Goal: Task Accomplishment & Management: Complete application form

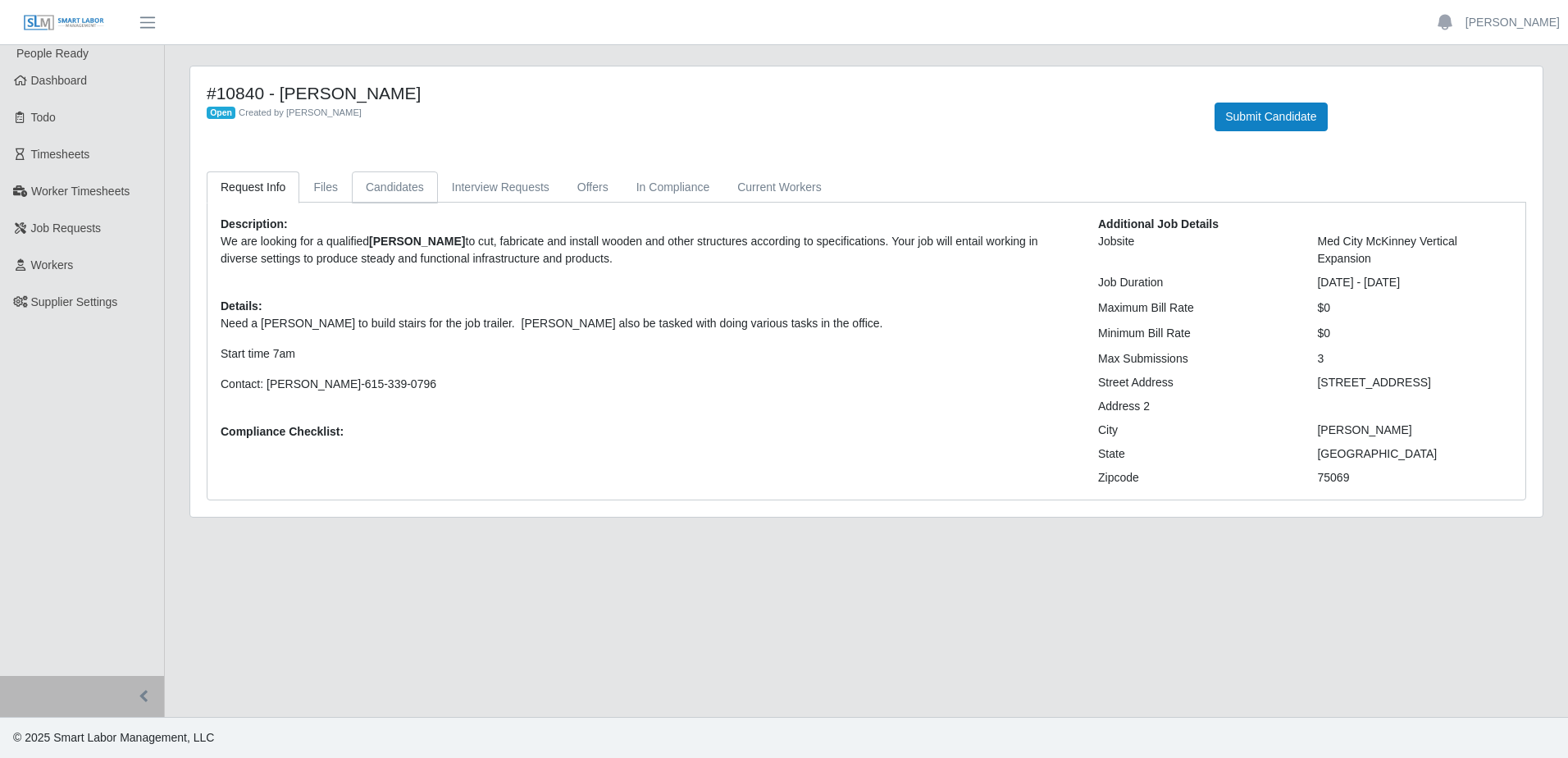
click at [382, 182] on link "Candidates" at bounding box center [395, 187] width 86 height 32
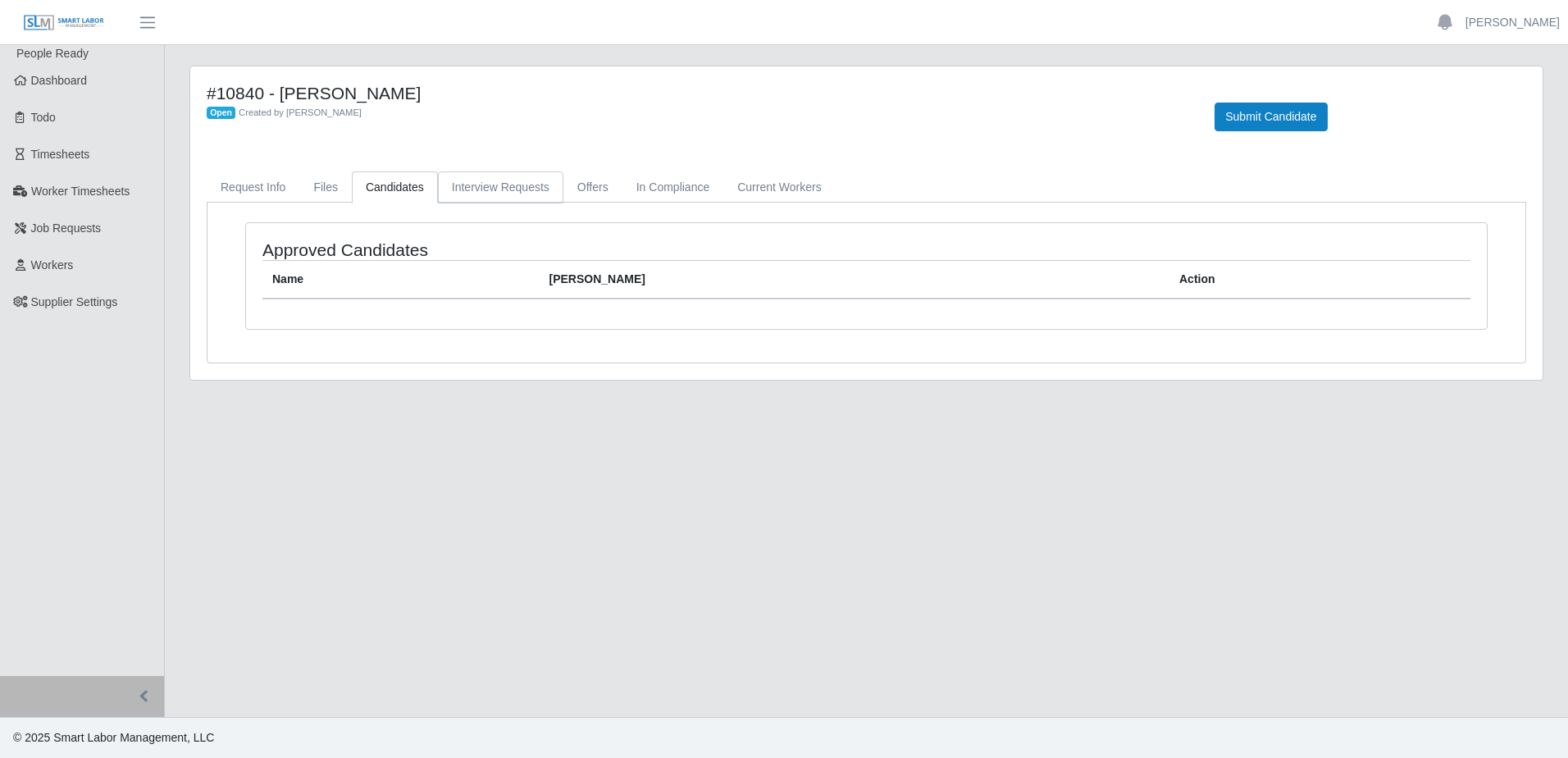
click at [489, 190] on link "Interview Requests" at bounding box center [501, 187] width 126 height 32
click at [322, 201] on link "Files" at bounding box center [326, 187] width 53 height 32
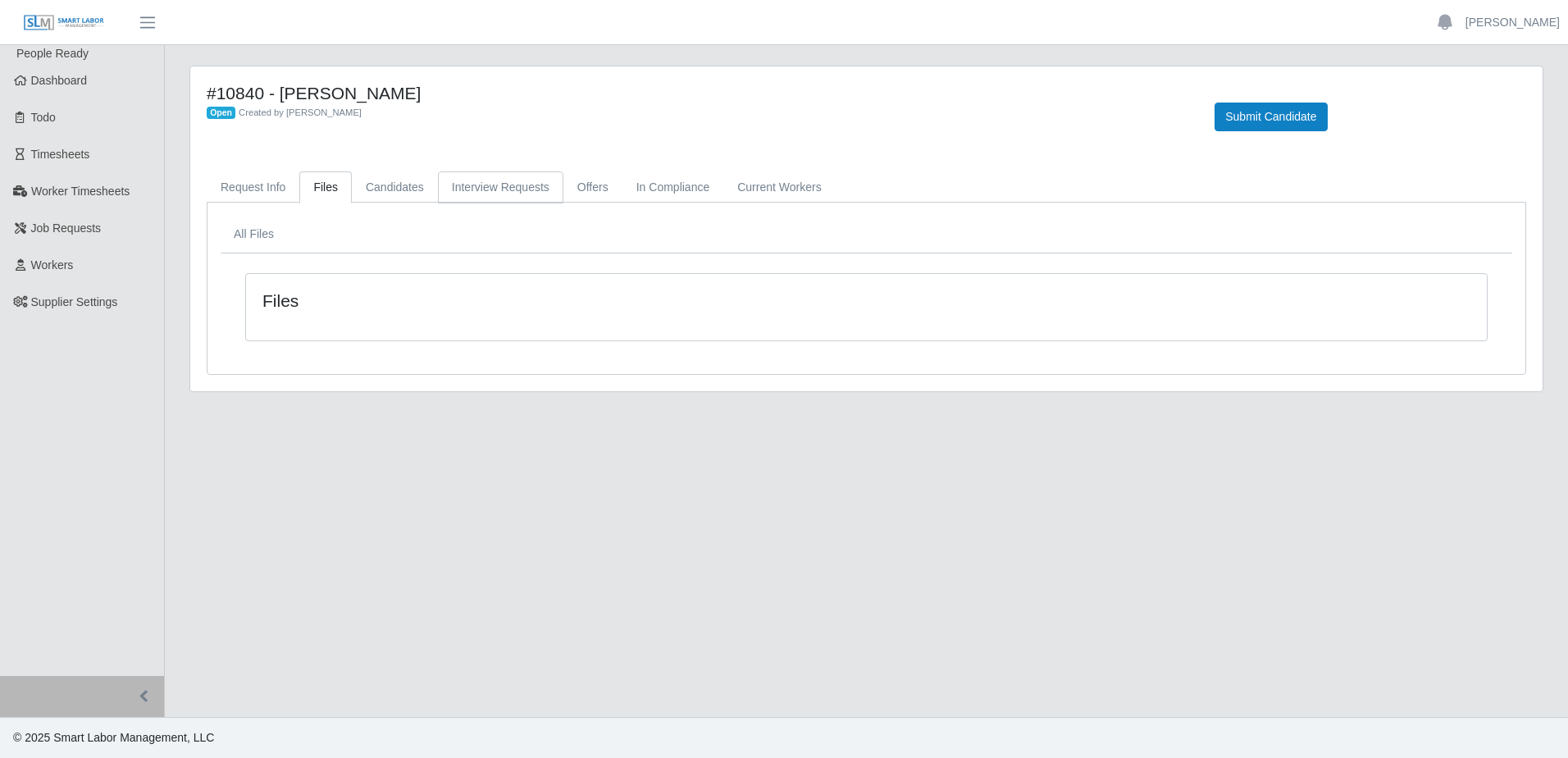
click at [499, 194] on link "Interview Requests" at bounding box center [501, 187] width 126 height 32
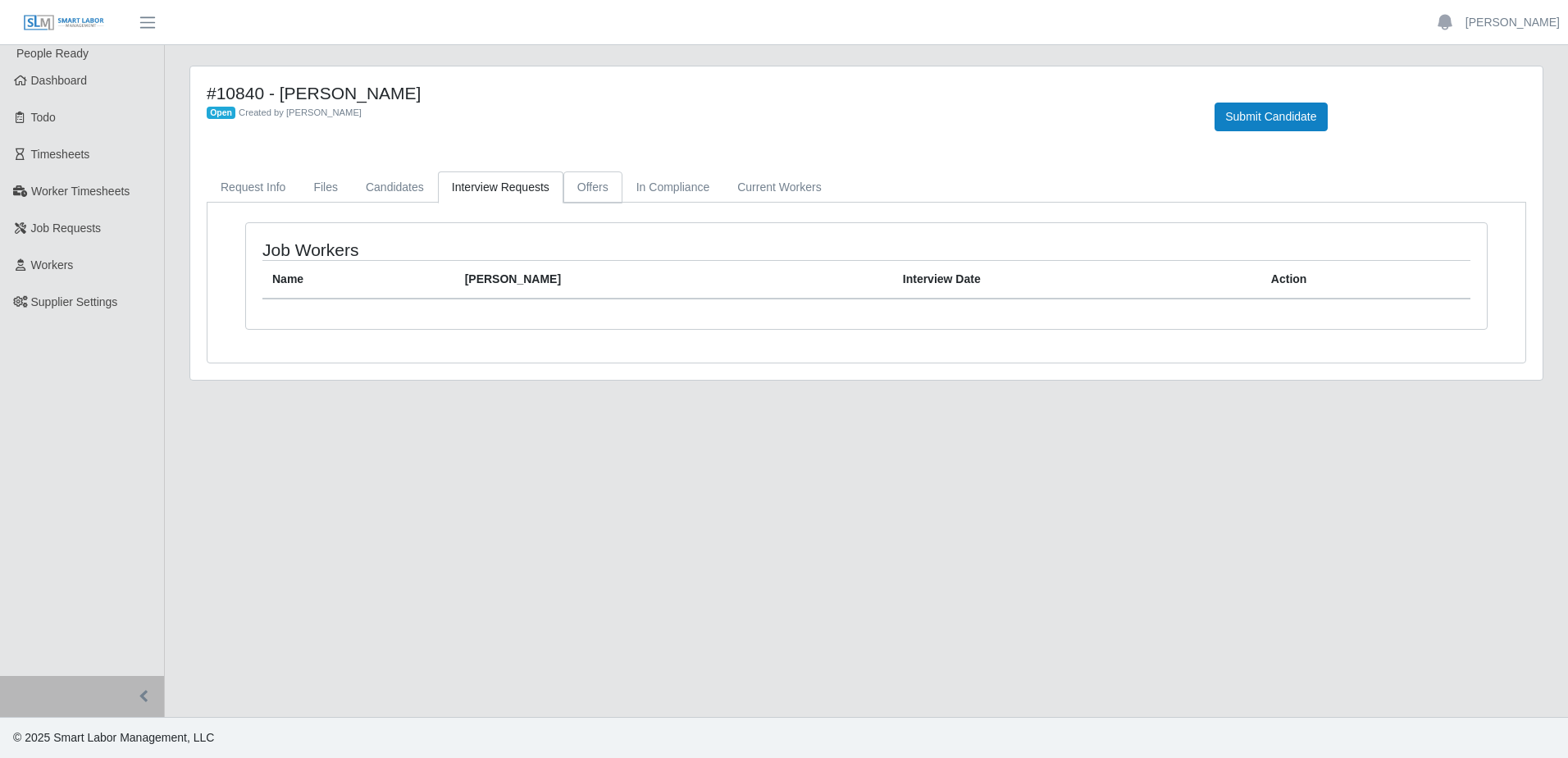
click at [587, 200] on link "Offers" at bounding box center [593, 187] width 59 height 32
click at [651, 185] on link "In Compliance" at bounding box center [674, 187] width 102 height 32
click at [750, 196] on link "Current Workers" at bounding box center [779, 187] width 112 height 32
click at [232, 186] on link "Request Info" at bounding box center [253, 187] width 93 height 32
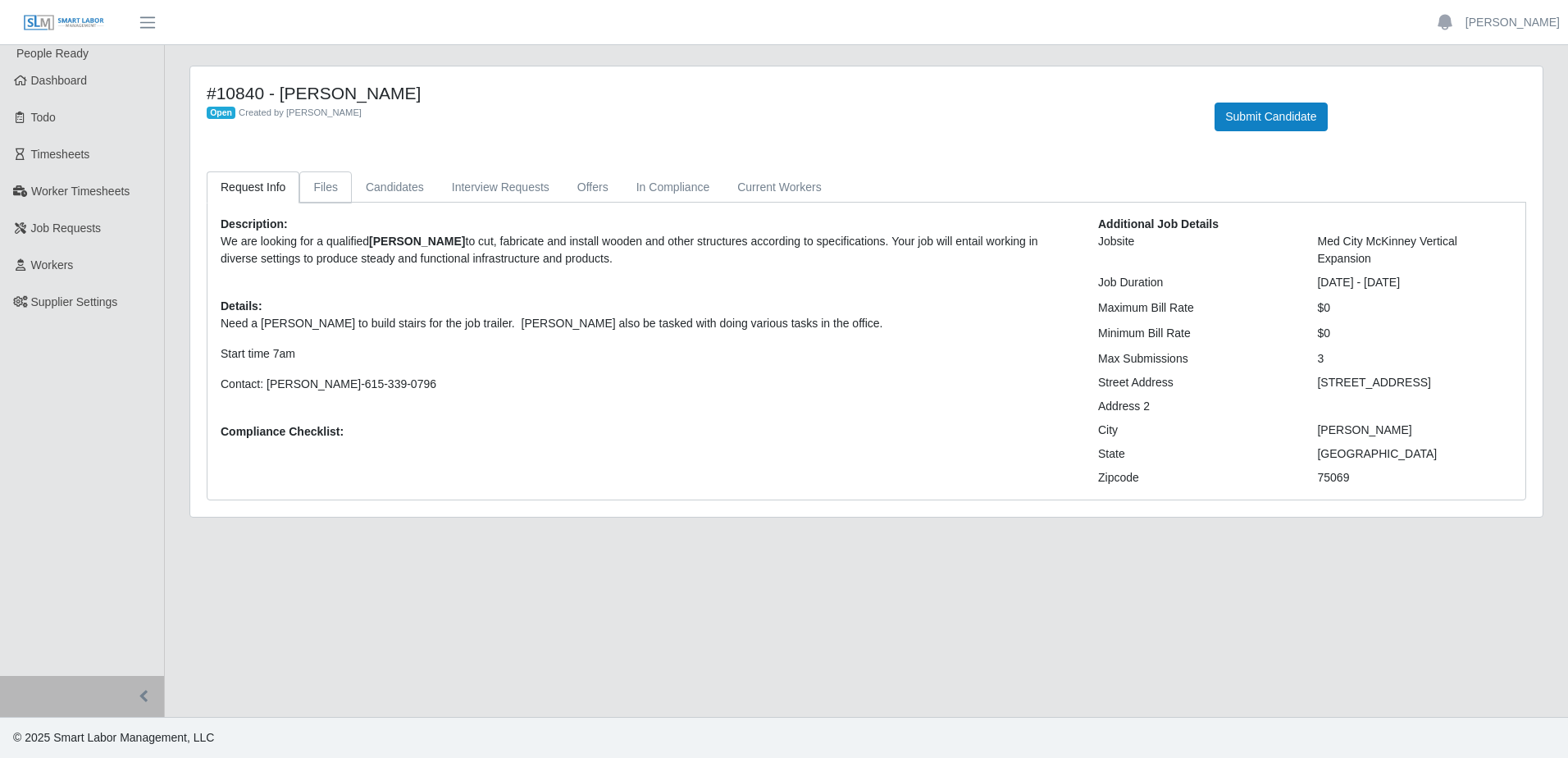
click at [313, 193] on link "Files" at bounding box center [326, 187] width 53 height 32
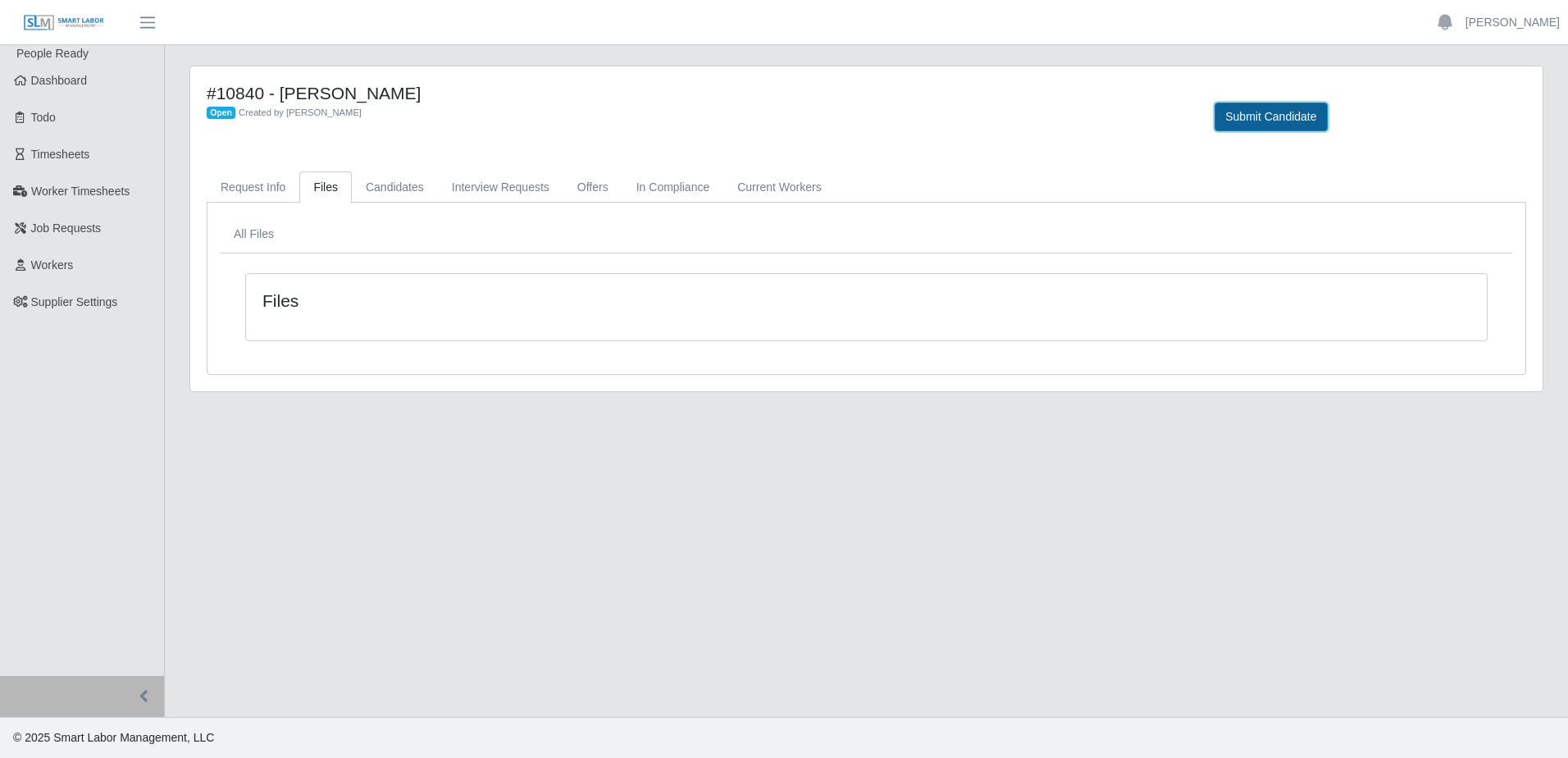
click at [1266, 121] on button "Submit Candidate" at bounding box center [1270, 116] width 112 height 29
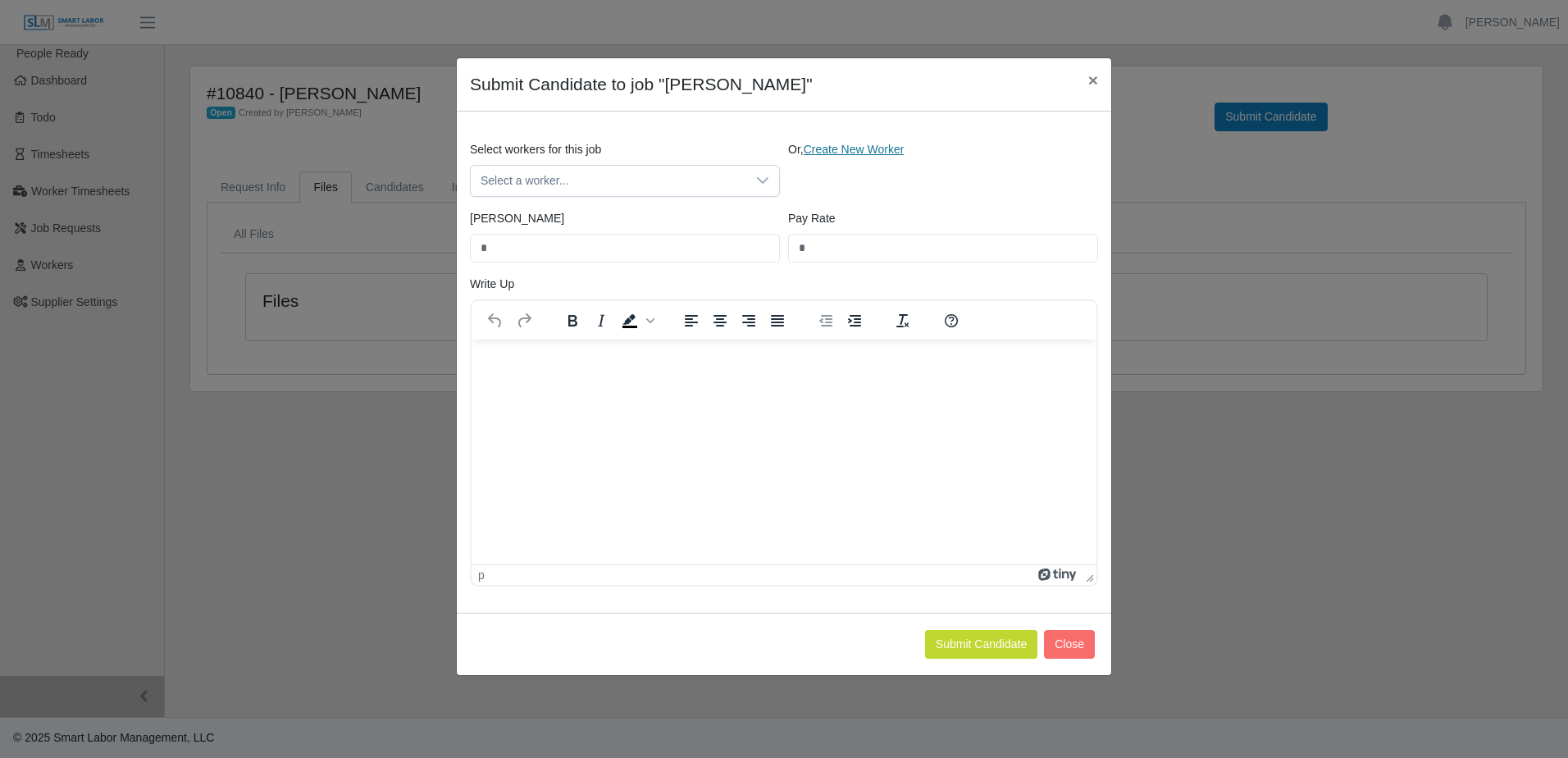
click at [848, 153] on link "Create New Worker" at bounding box center [854, 149] width 101 height 13
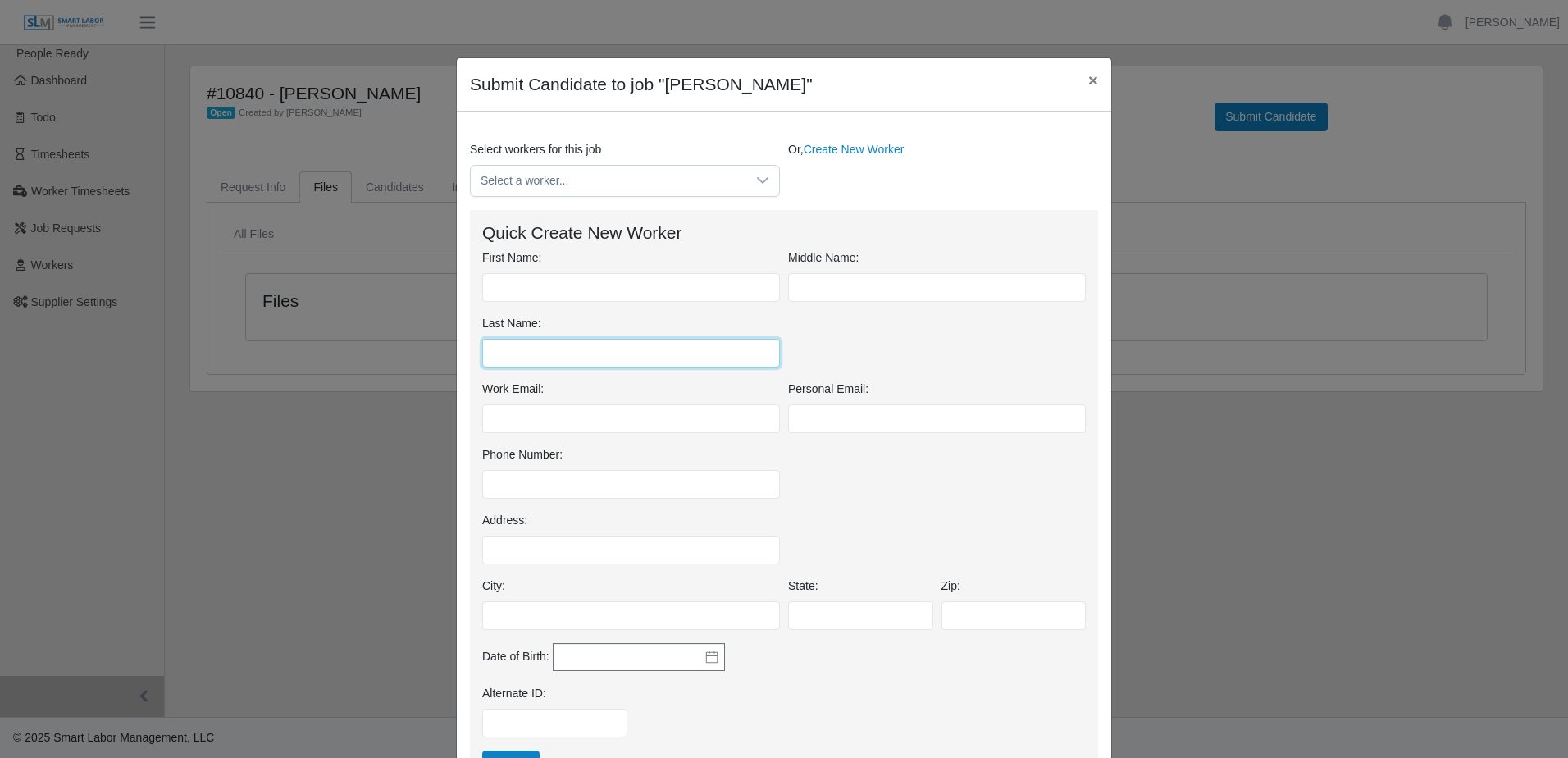
drag, startPoint x: 582, startPoint y: 362, endPoint x: 586, endPoint y: 309, distance: 53.2
click at [582, 362] on input "Last Name:" at bounding box center [631, 353] width 298 height 29
type input "******"
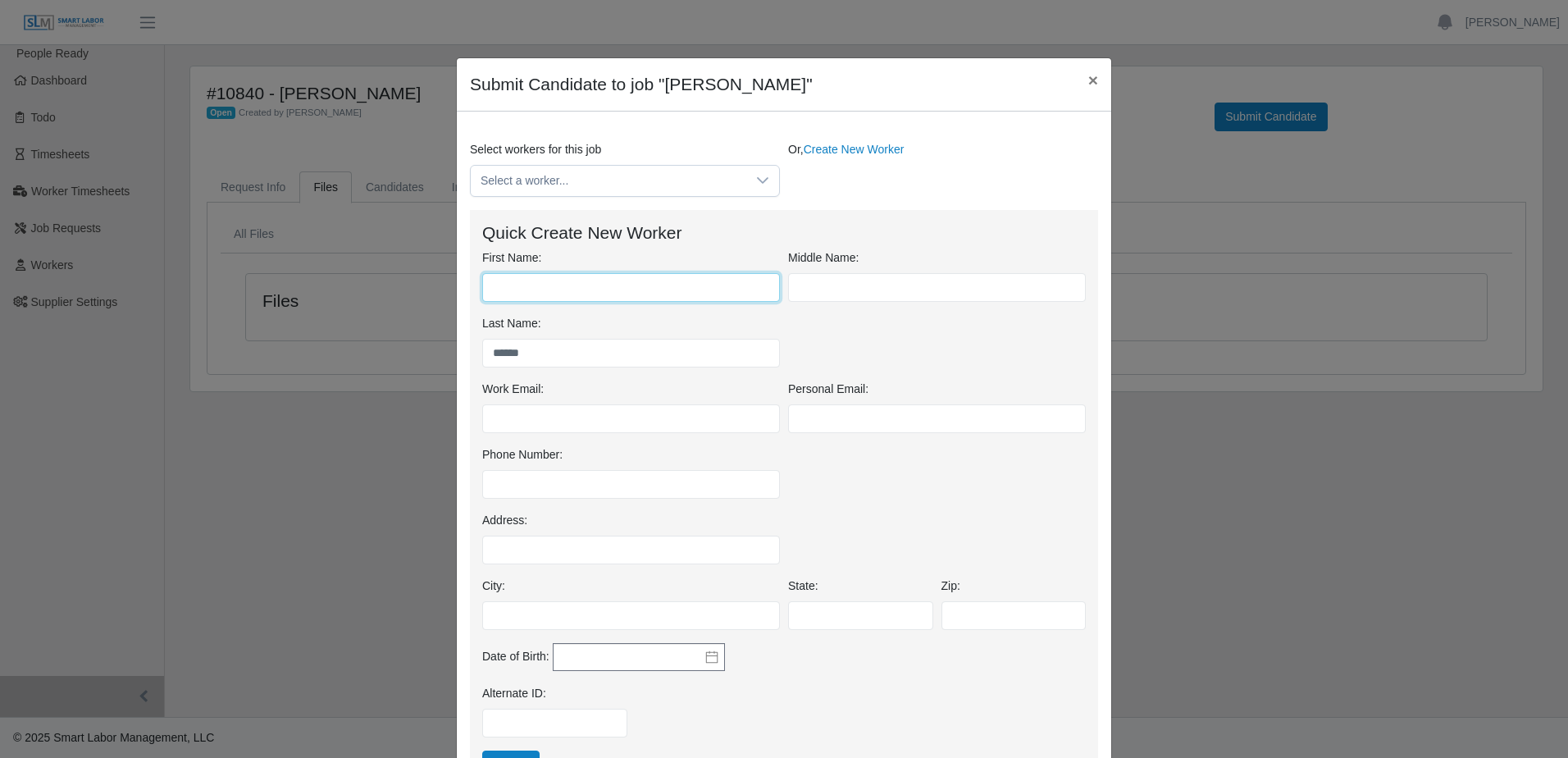
click at [588, 293] on input "First Name:" at bounding box center [631, 287] width 298 height 29
type input "****"
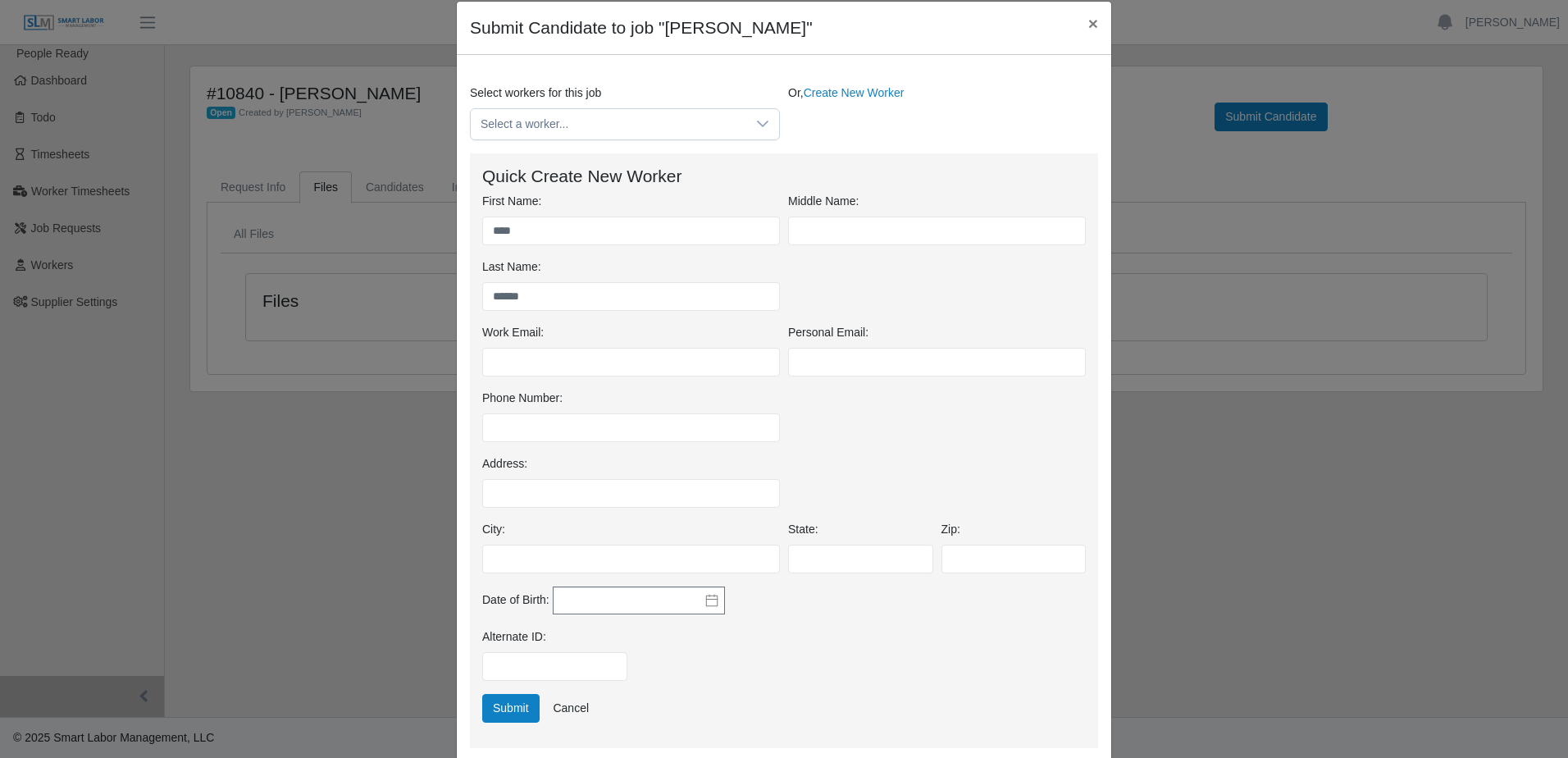
scroll to position [246, 0]
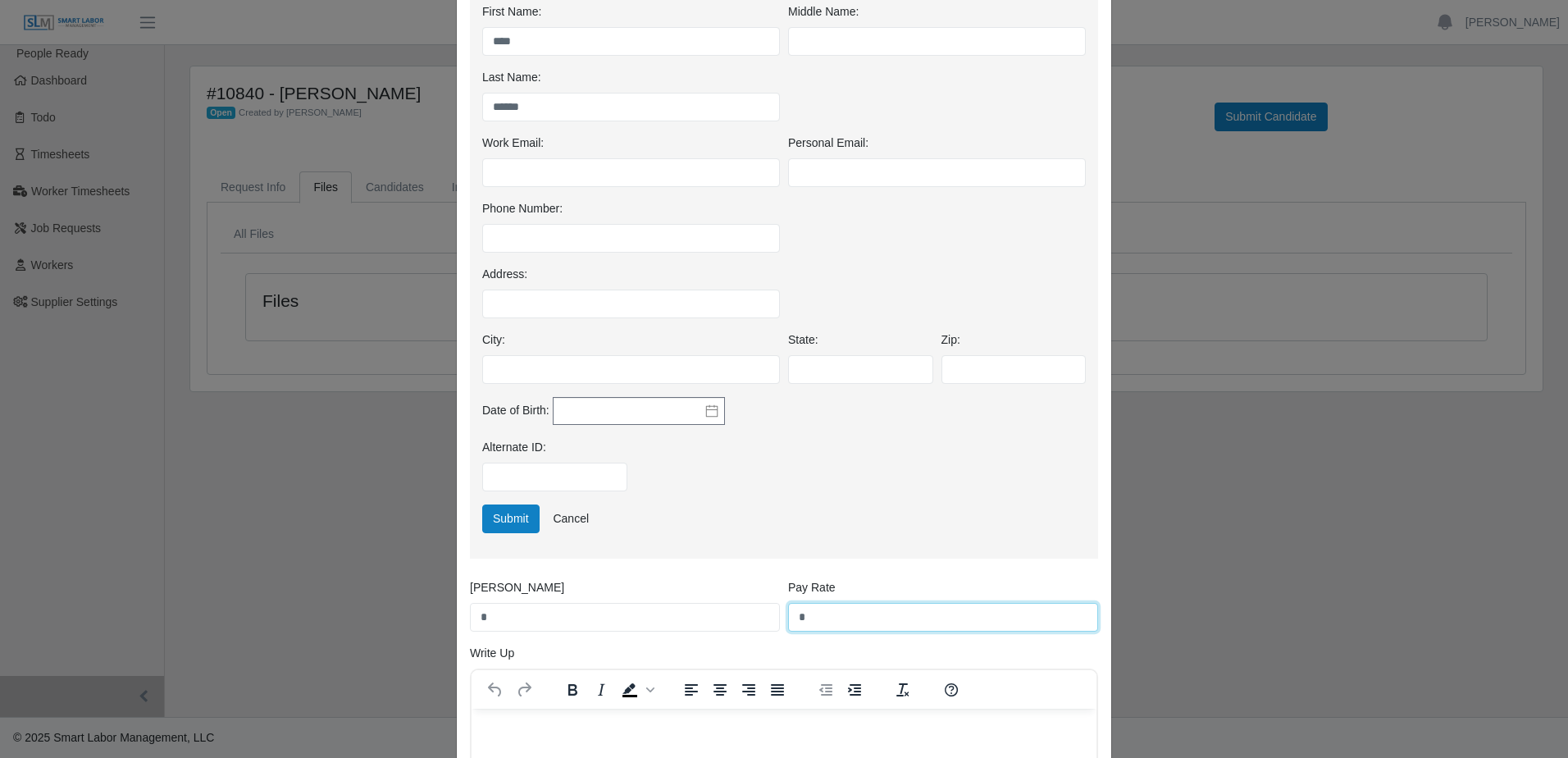
click at [798, 618] on input "*" at bounding box center [944, 617] width 310 height 29
type input "*****"
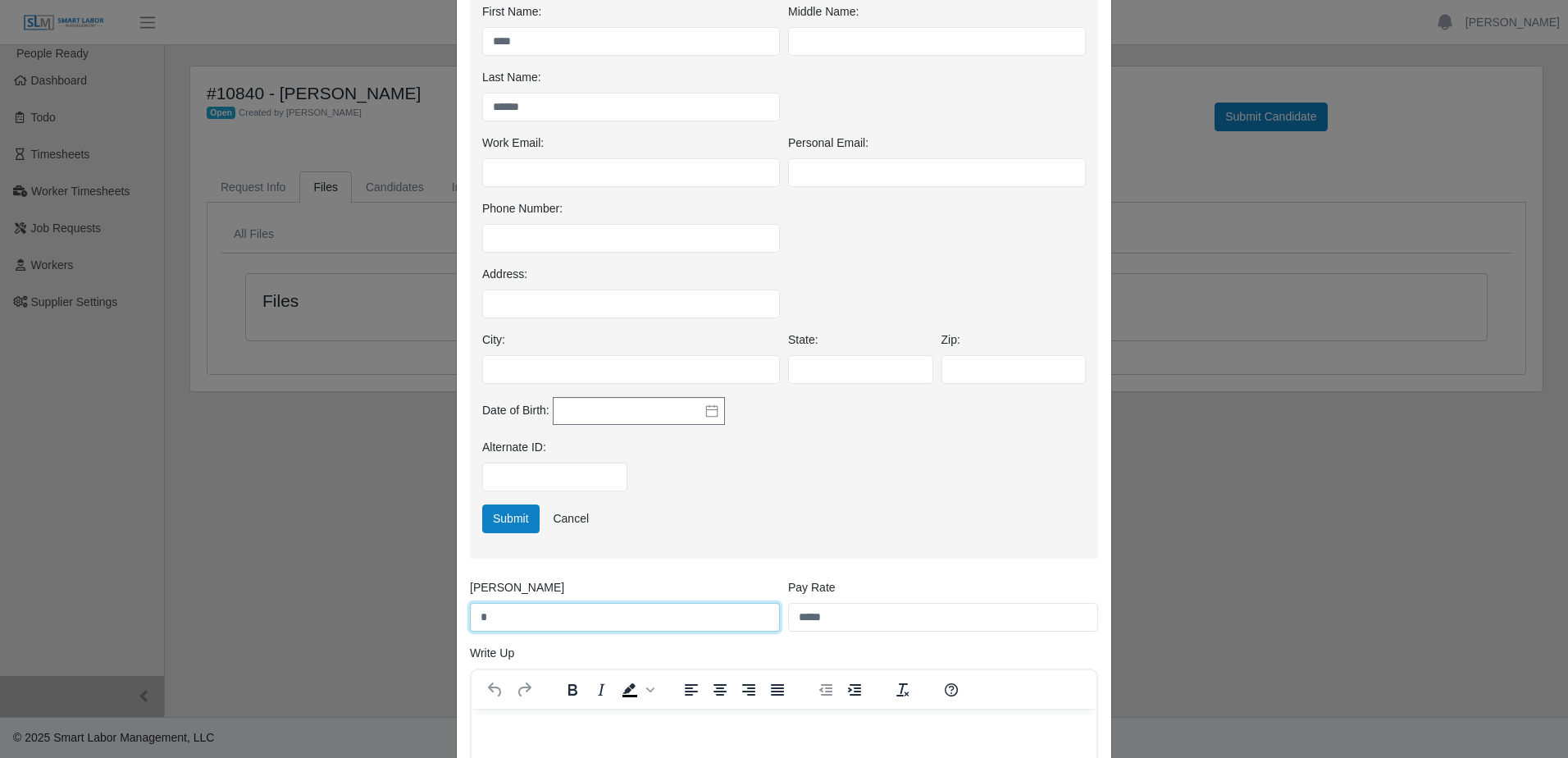
click at [480, 610] on input "*" at bounding box center [625, 617] width 310 height 29
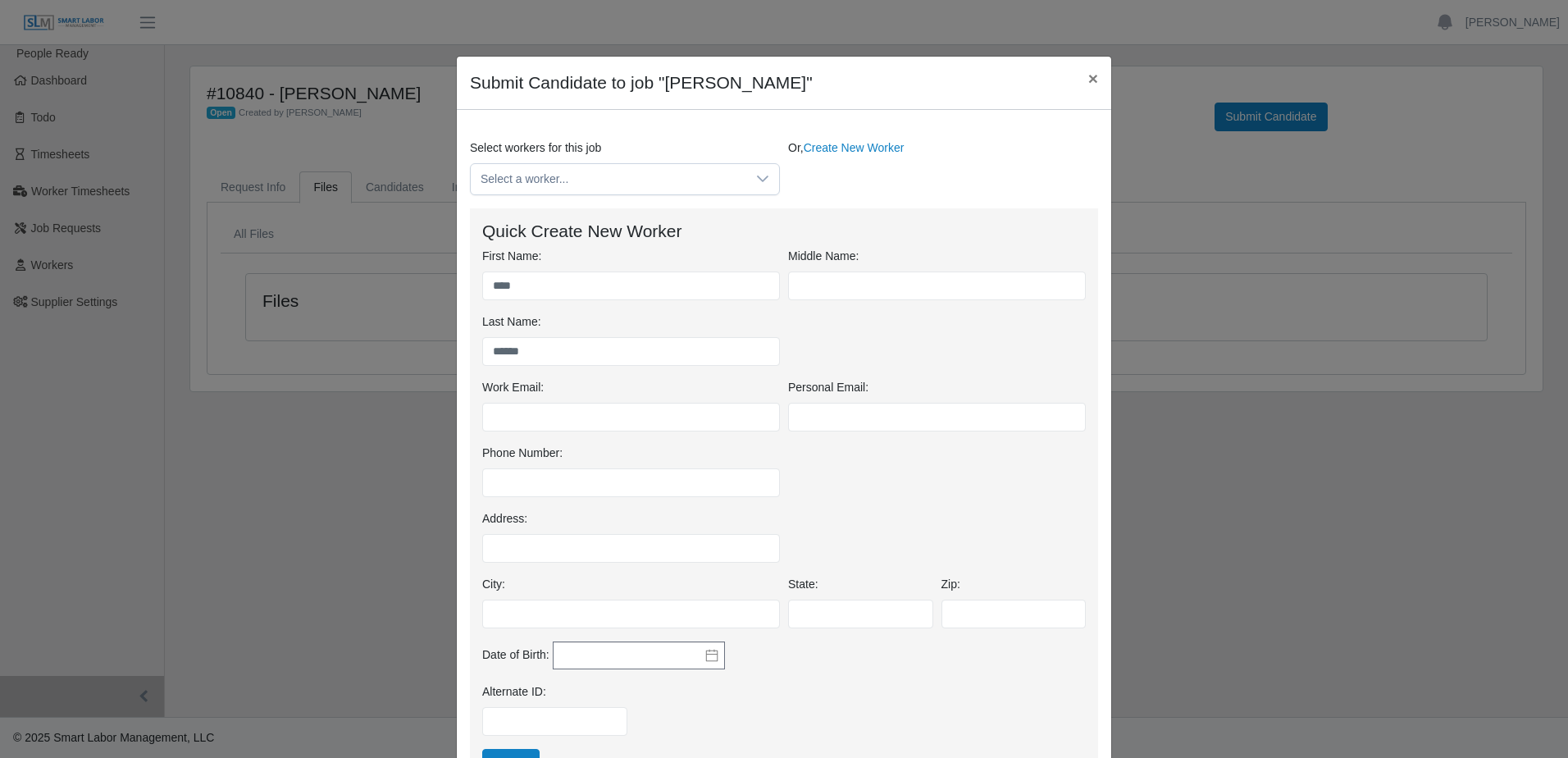
scroll to position [0, 0]
type input "*****"
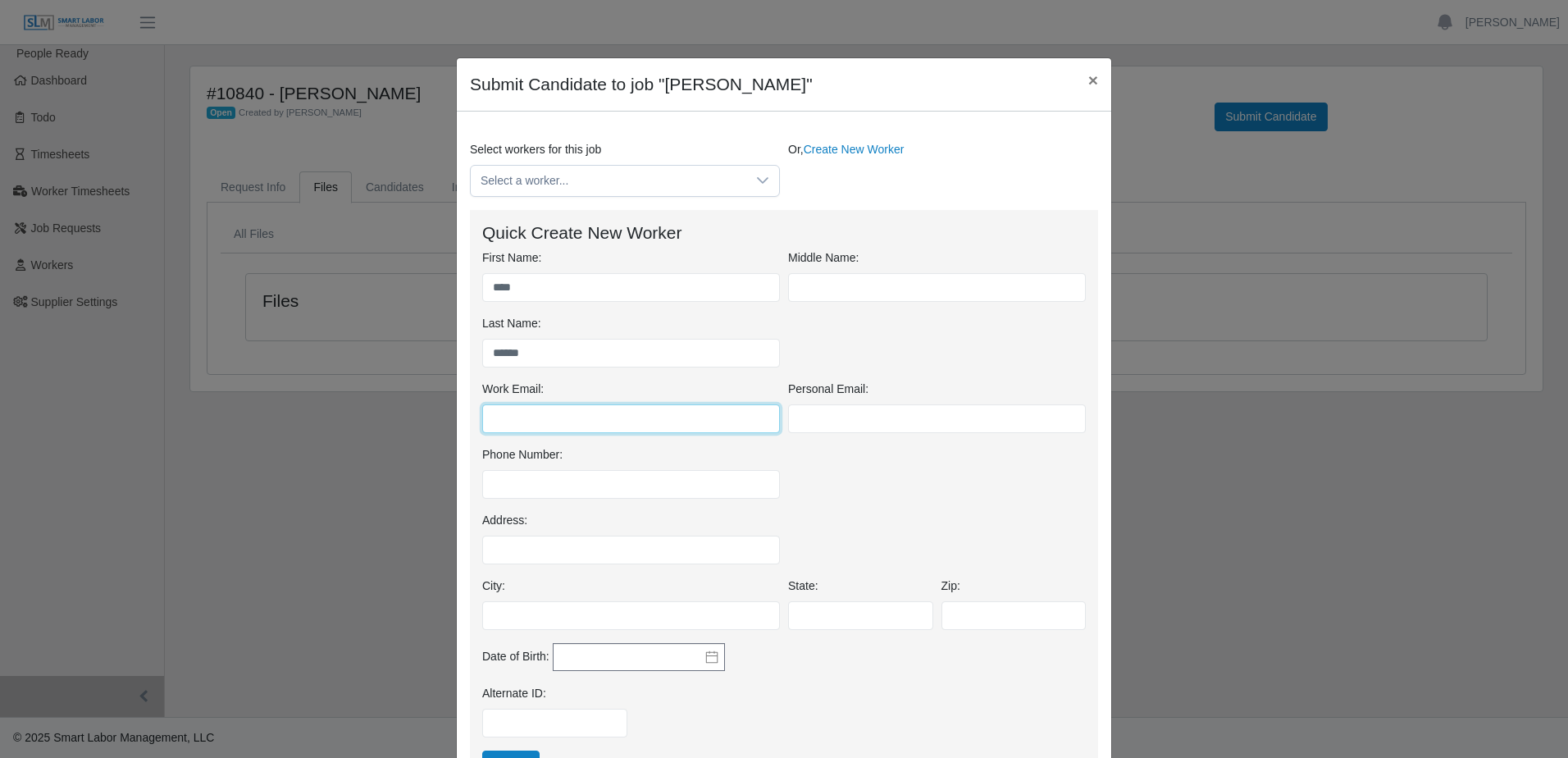
click at [586, 426] on input "Work Email:" at bounding box center [631, 418] width 298 height 29
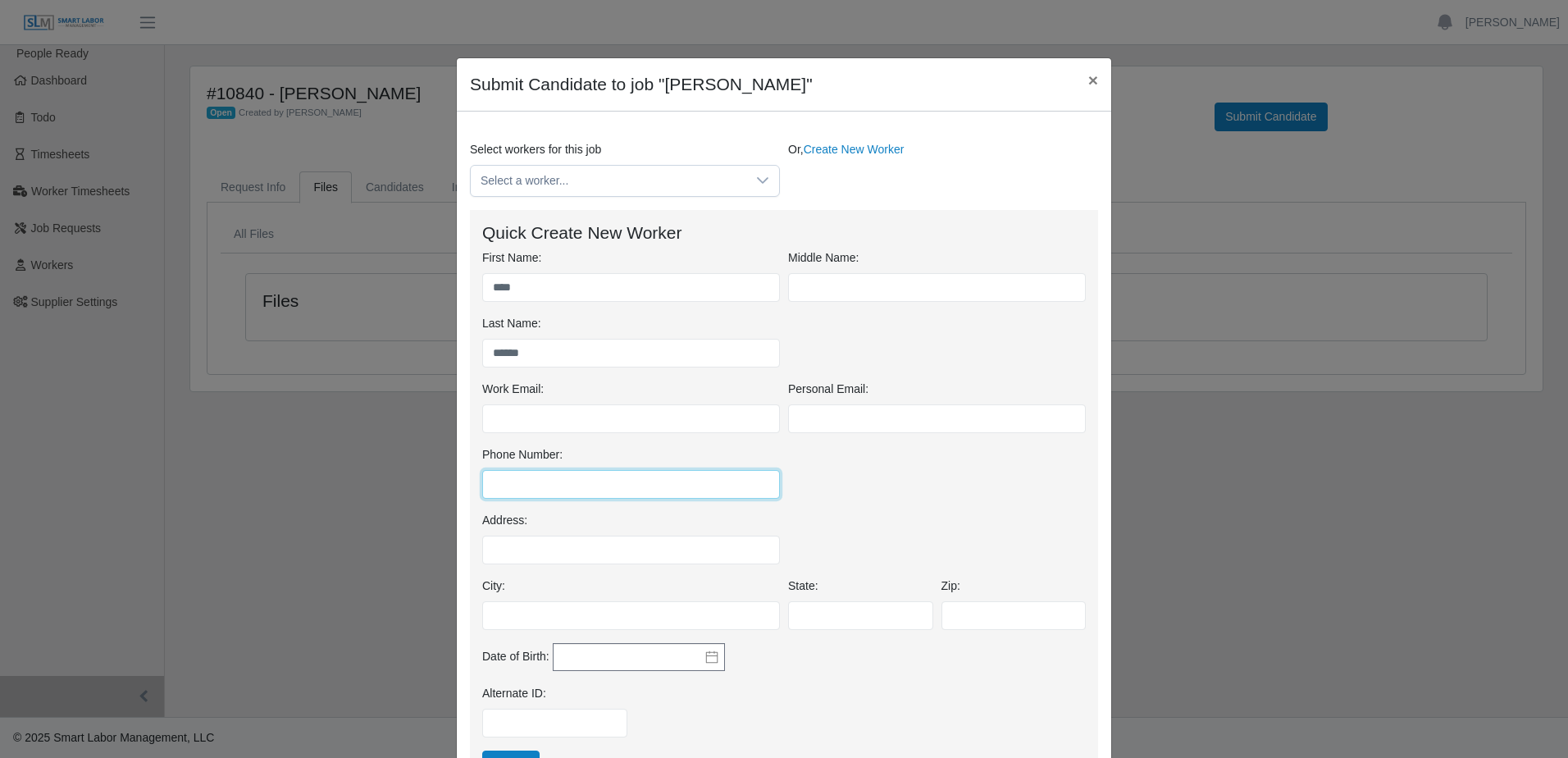
click at [492, 482] on input "Phone Number:" at bounding box center [631, 484] width 298 height 29
paste input "**********"
type input "**********"
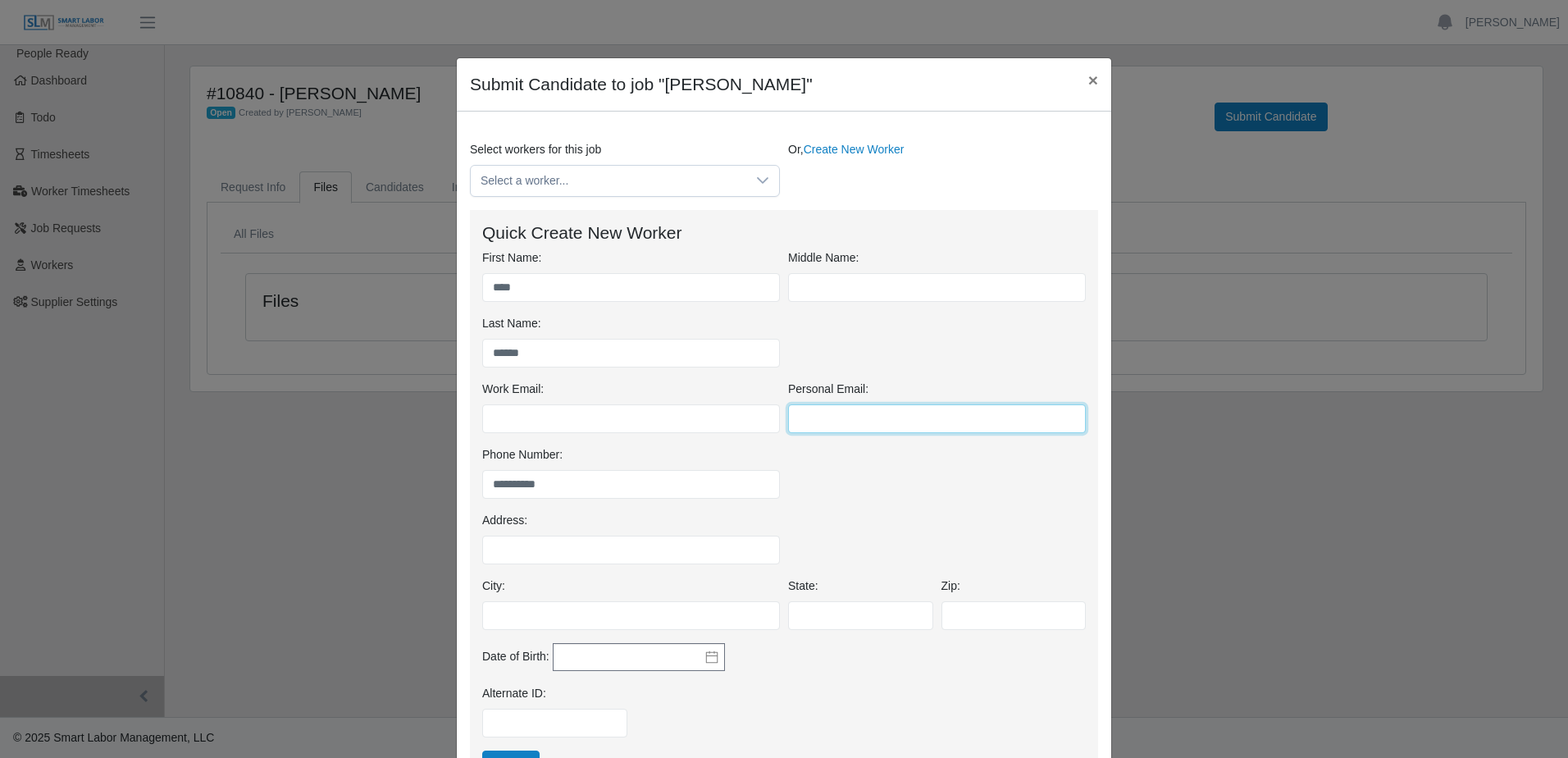
click at [811, 409] on input "Personal Email:" at bounding box center [937, 418] width 298 height 29
paste input "**********"
type input "**********"
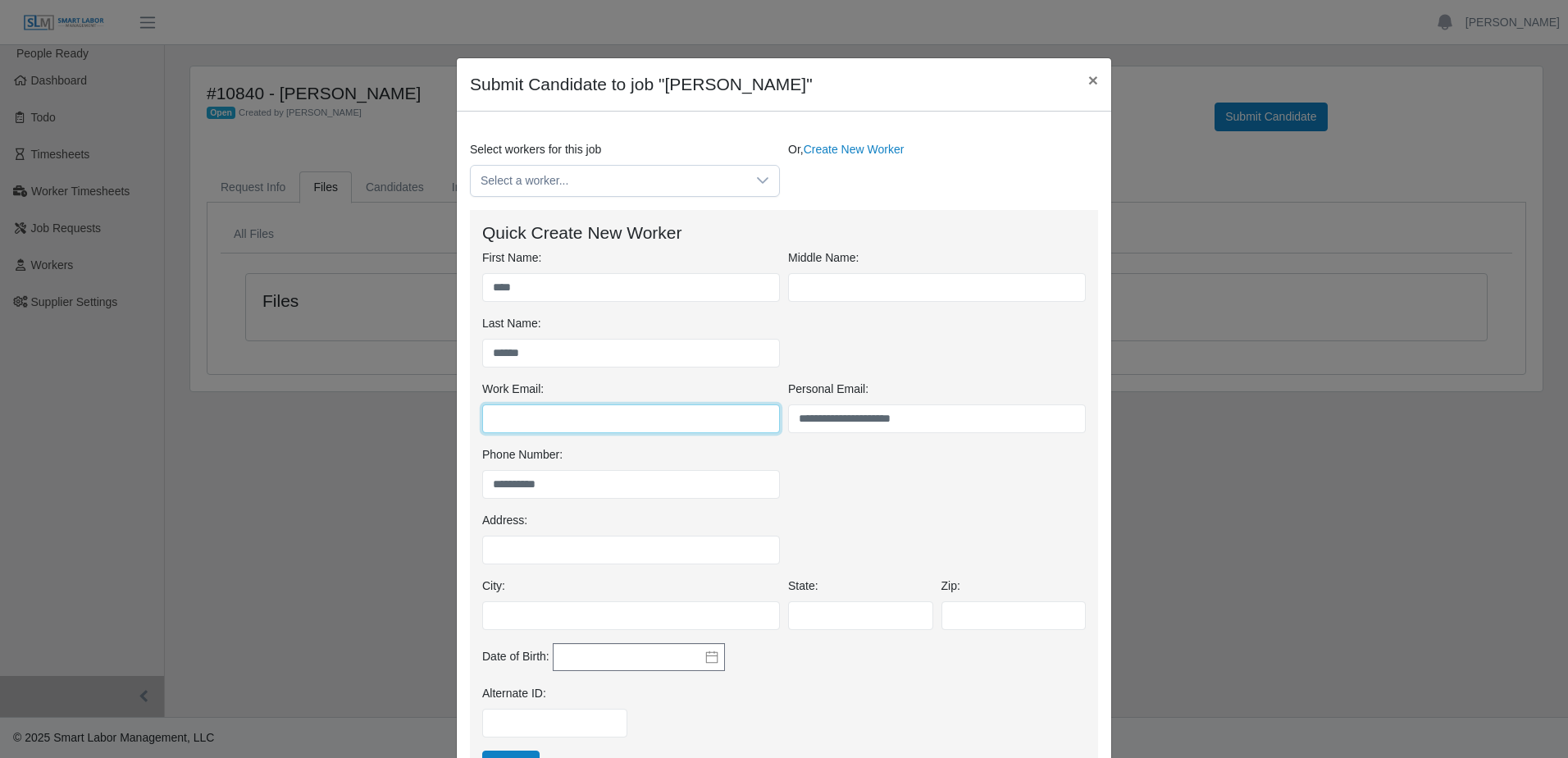
paste input "**********"
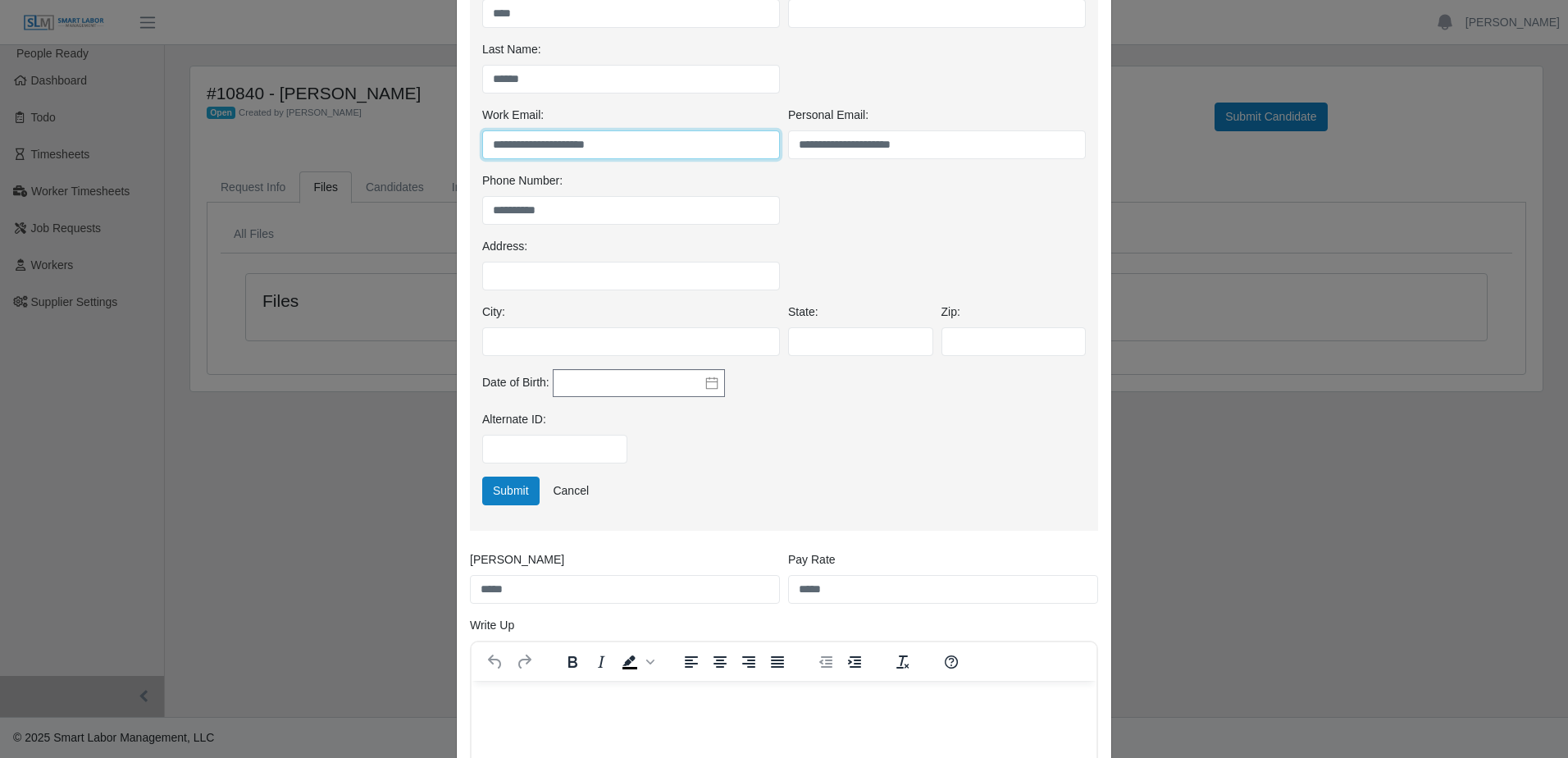
scroll to position [492, 0]
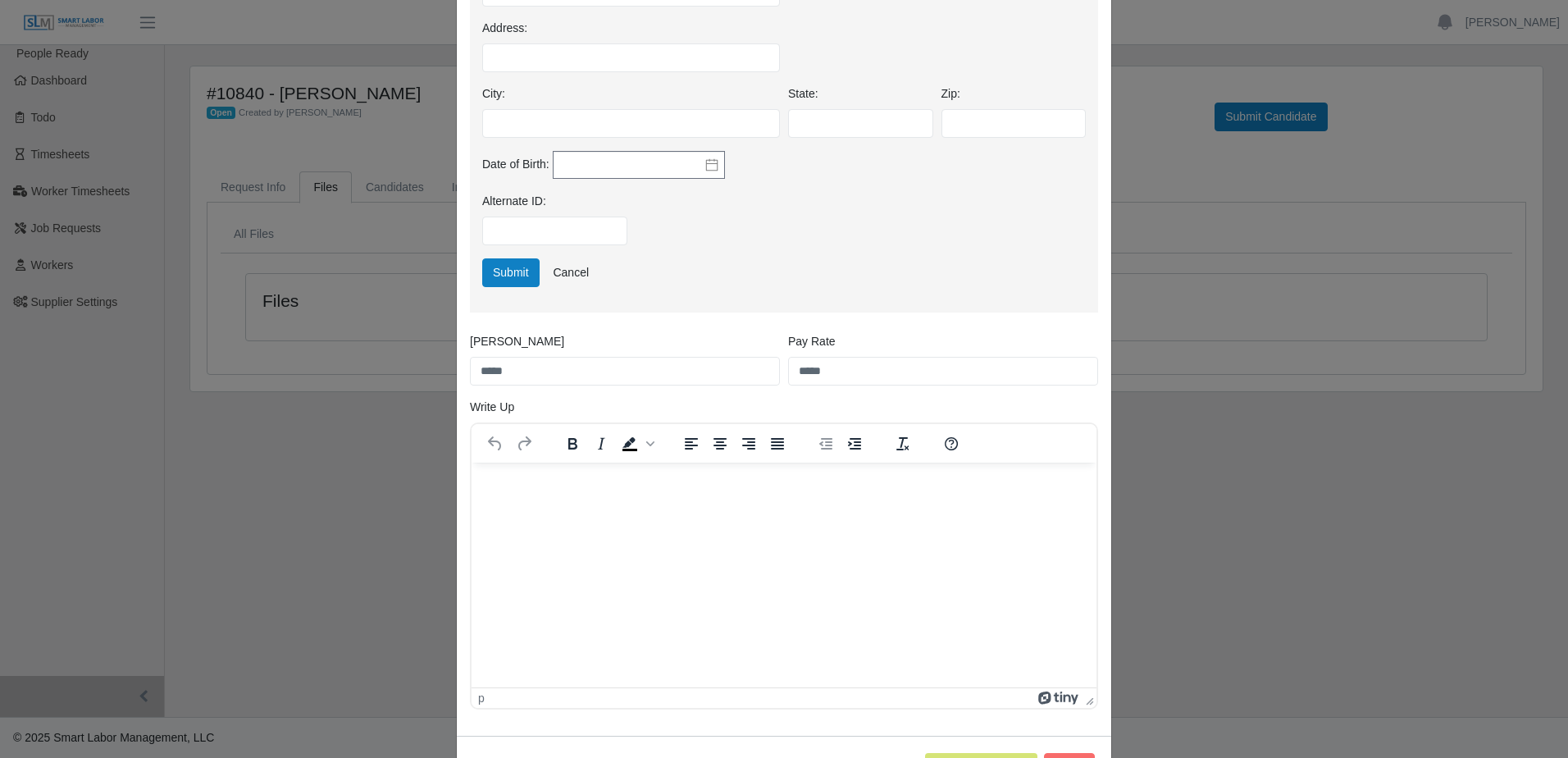
type input "**********"
click at [523, 488] on p "Rich Text Area. Press ALT-0 for help." at bounding box center [784, 485] width 599 height 18
click at [531, 499] on html at bounding box center [784, 485] width 625 height 44
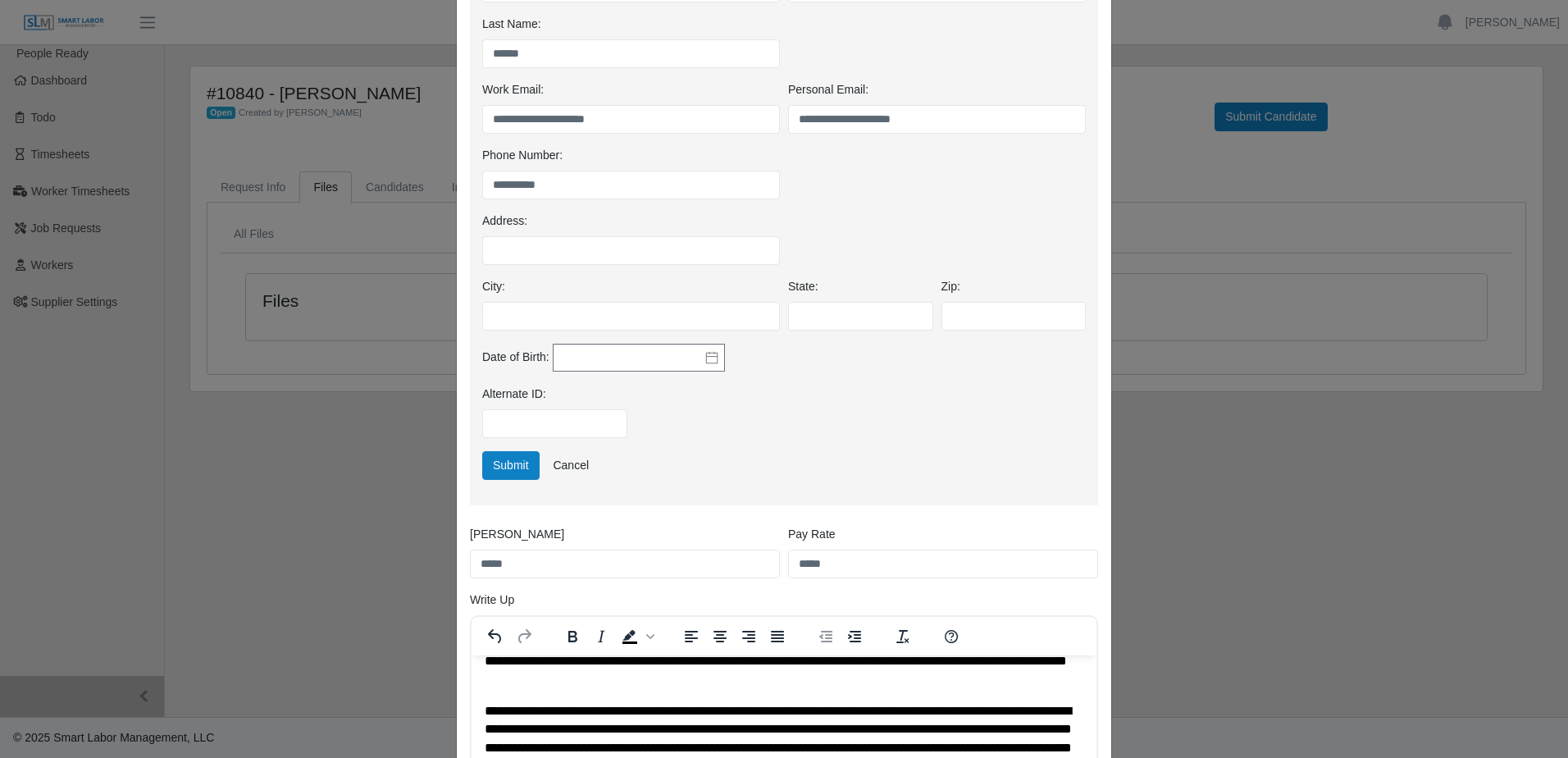
scroll to position [328, 0]
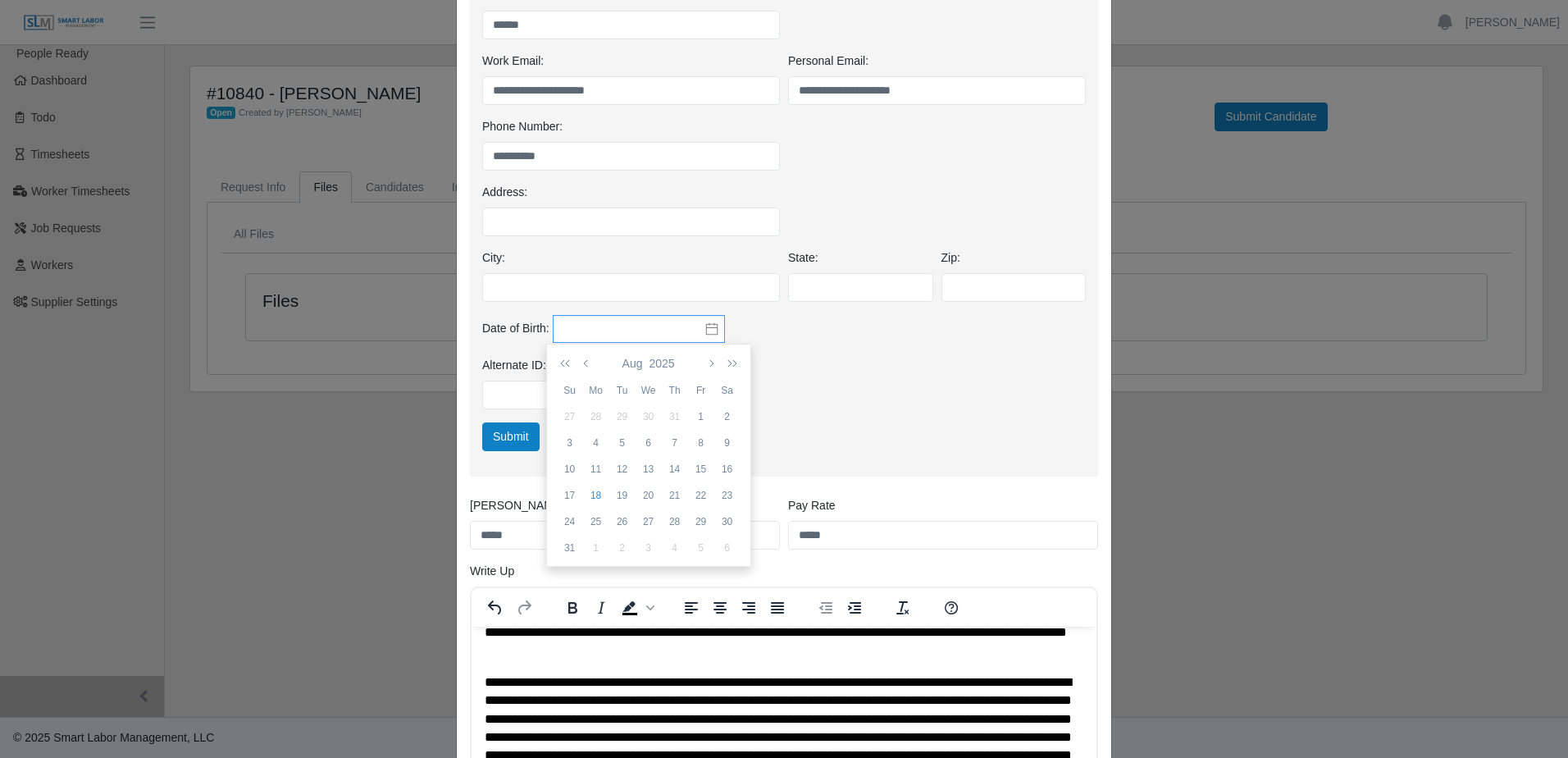
click at [656, 329] on input "text" at bounding box center [639, 329] width 172 height 28
click at [664, 363] on button "2025" at bounding box center [661, 363] width 32 height 28
click at [566, 366] on icon "button" at bounding box center [569, 363] width 16 height 13
click at [569, 367] on icon "button" at bounding box center [569, 363] width 16 height 13
click at [568, 367] on icon "button" at bounding box center [569, 363] width 16 height 13
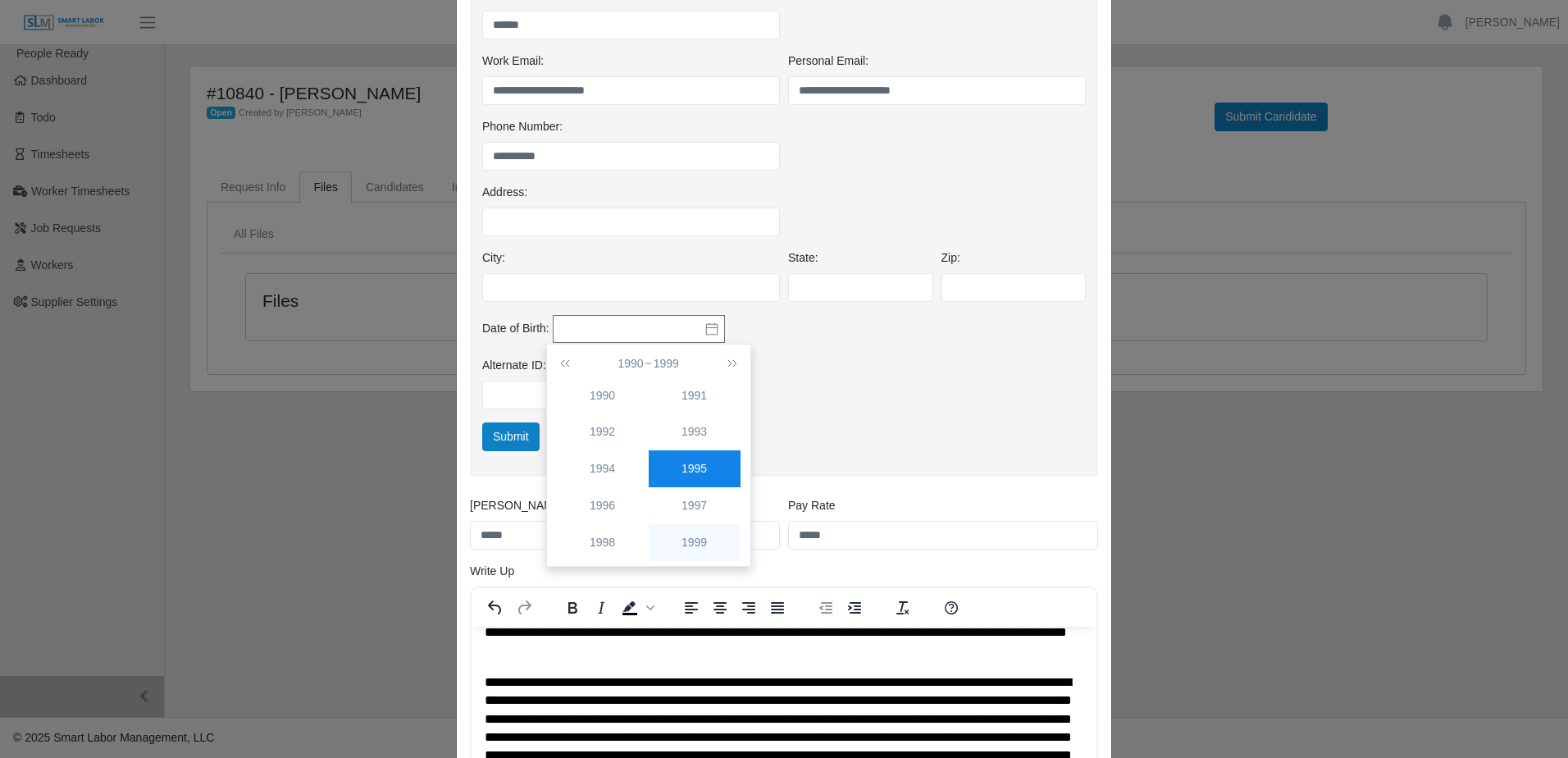
click at [686, 543] on div "1999" at bounding box center [695, 542] width 92 height 17
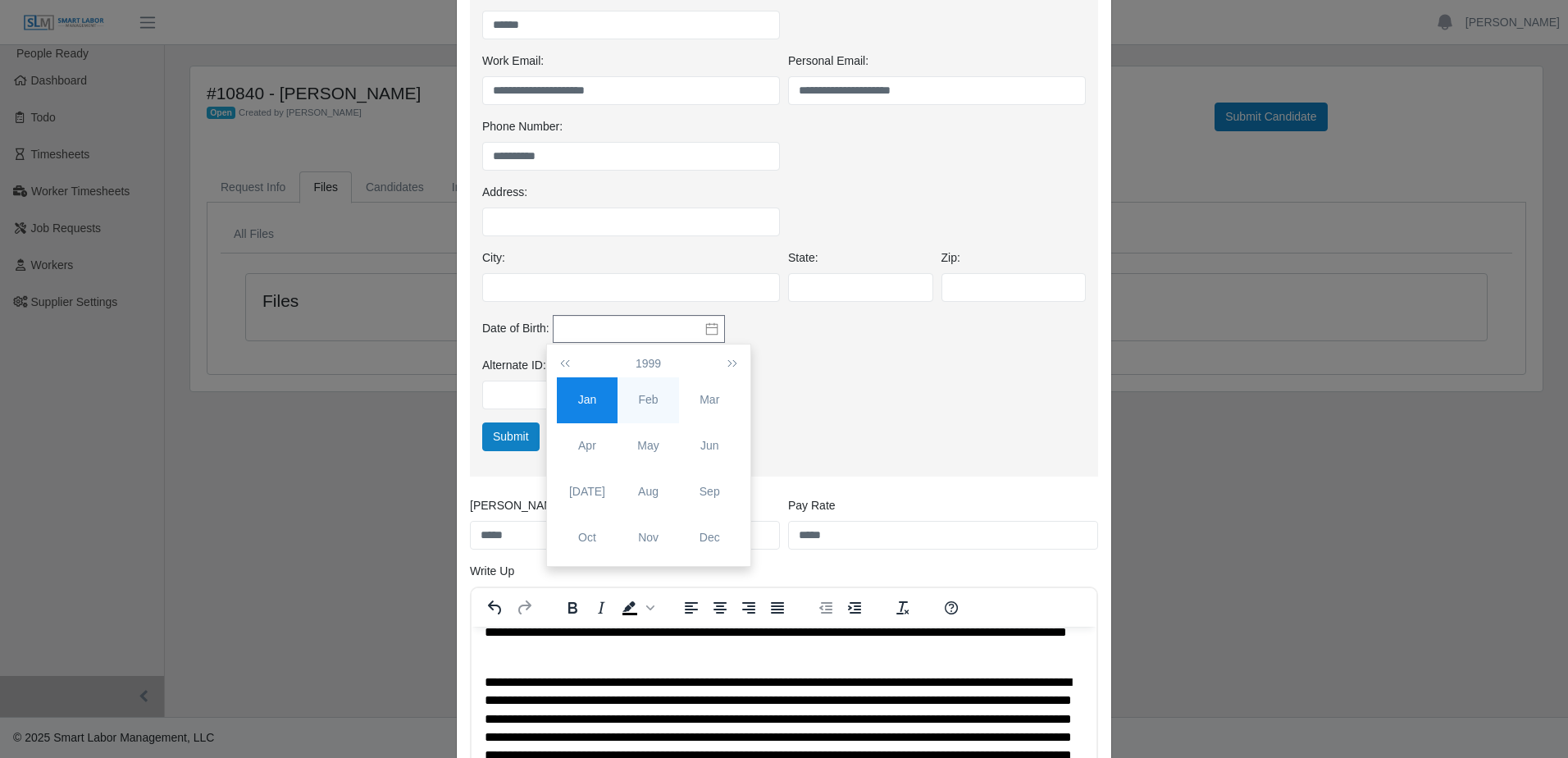
click at [656, 410] on td "Feb" at bounding box center [648, 400] width 62 height 46
click at [624, 421] on div "2" at bounding box center [623, 417] width 26 height 15
type input "**********"
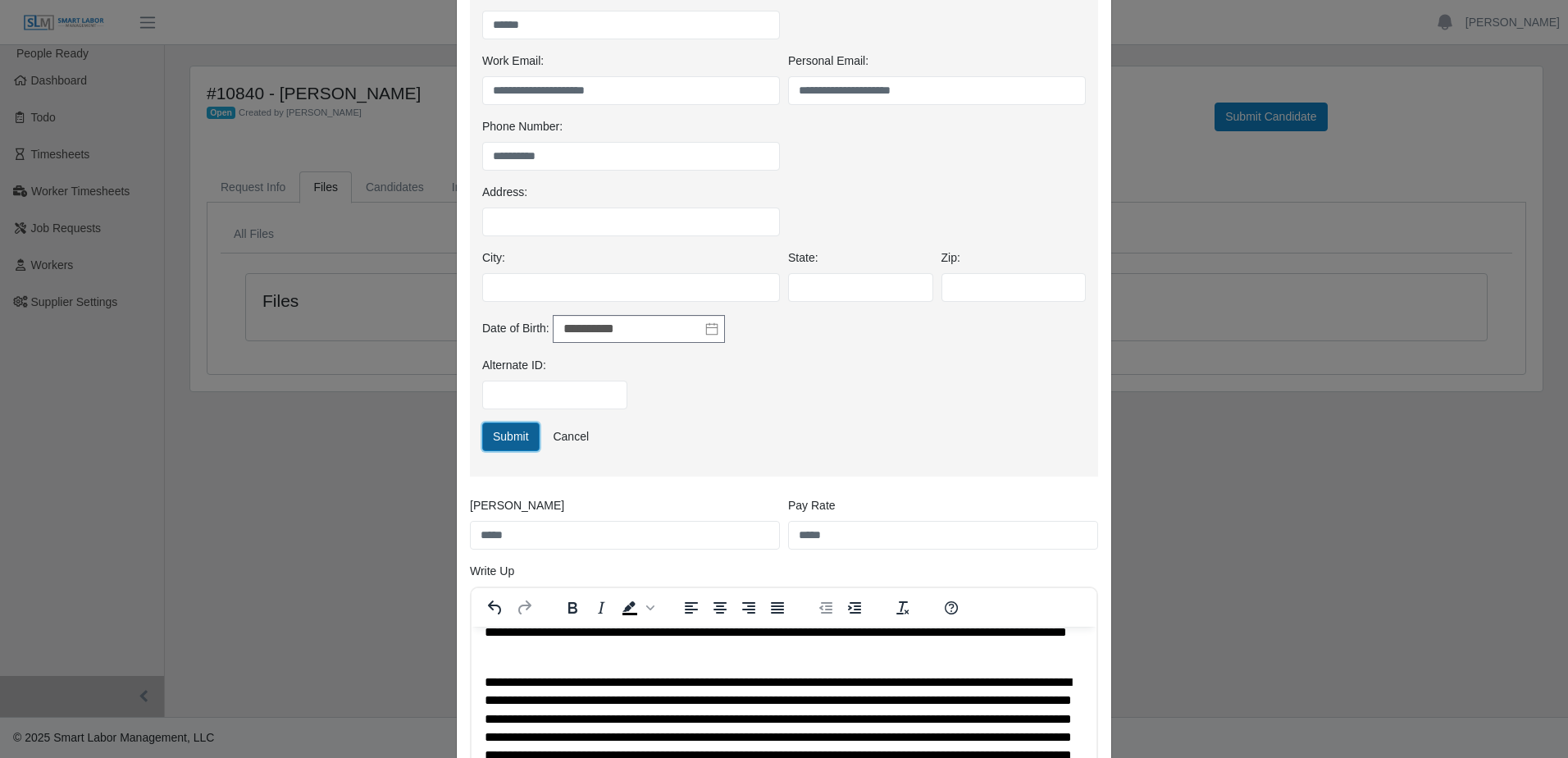
drag, startPoint x: 624, startPoint y: 421, endPoint x: 501, endPoint y: 441, distance: 124.6
click at [501, 441] on button "Submit" at bounding box center [511, 436] width 57 height 29
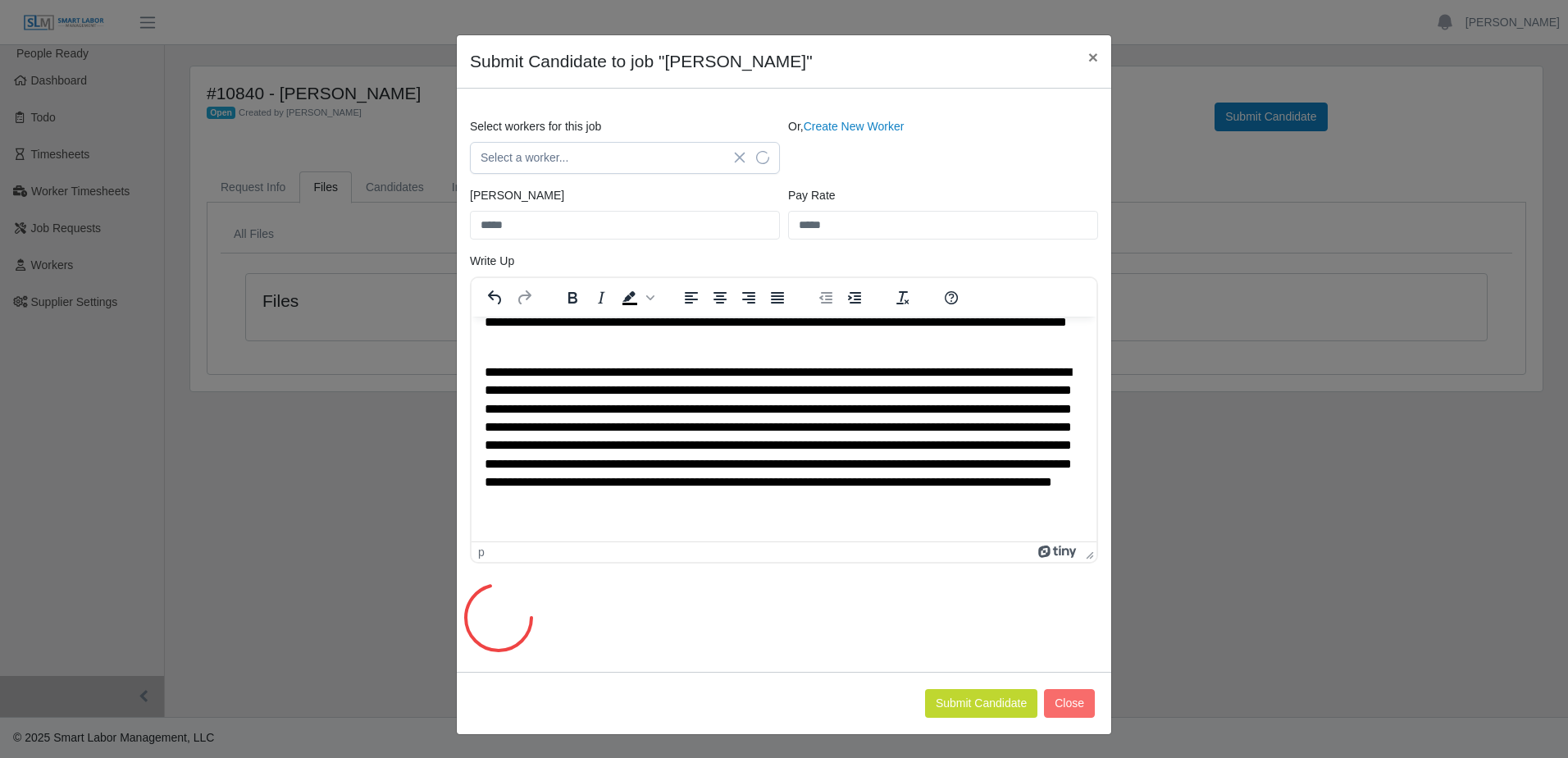
scroll to position [0, 0]
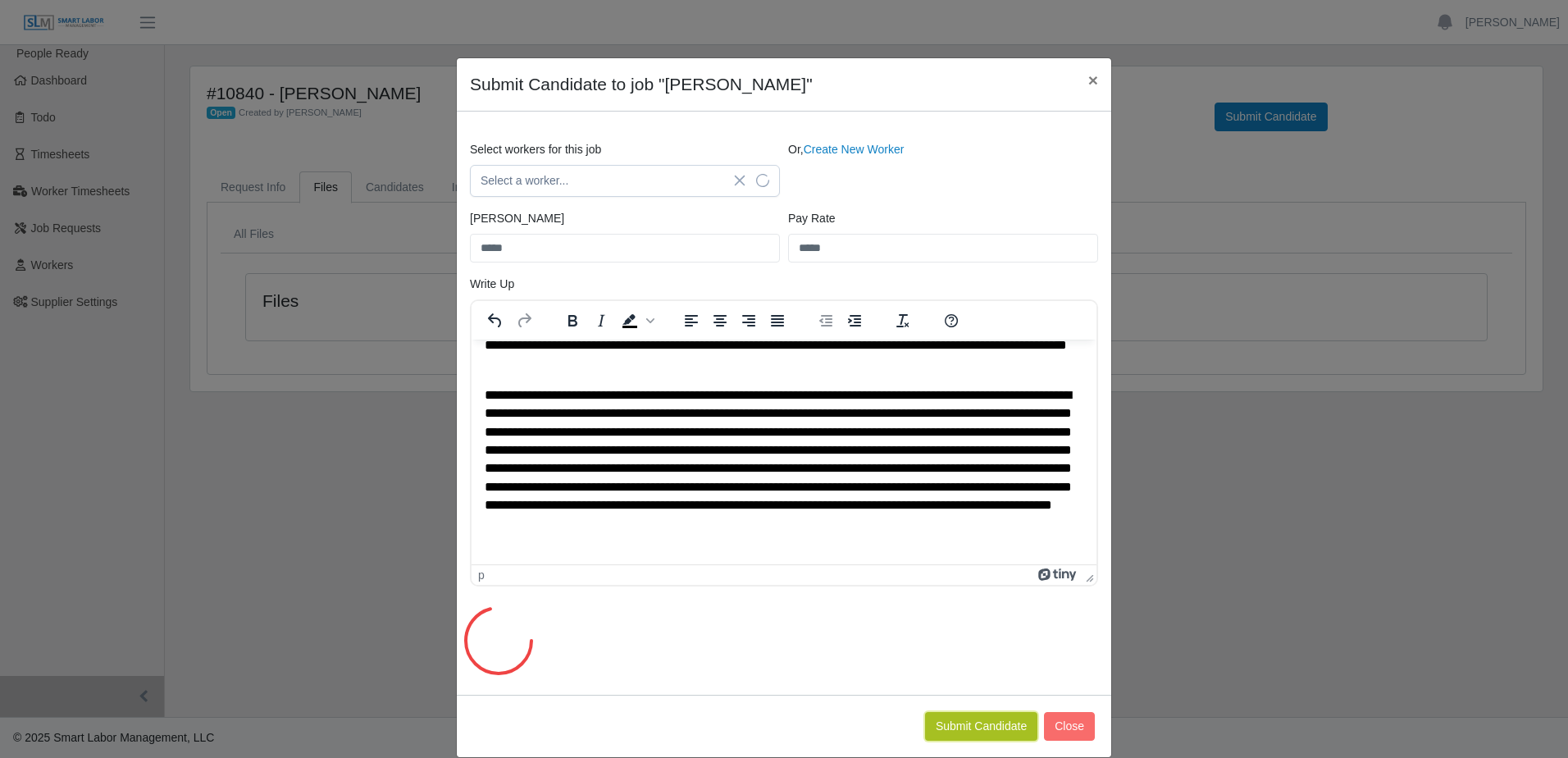
click at [953, 725] on button "Submit Candidate" at bounding box center [981, 726] width 112 height 29
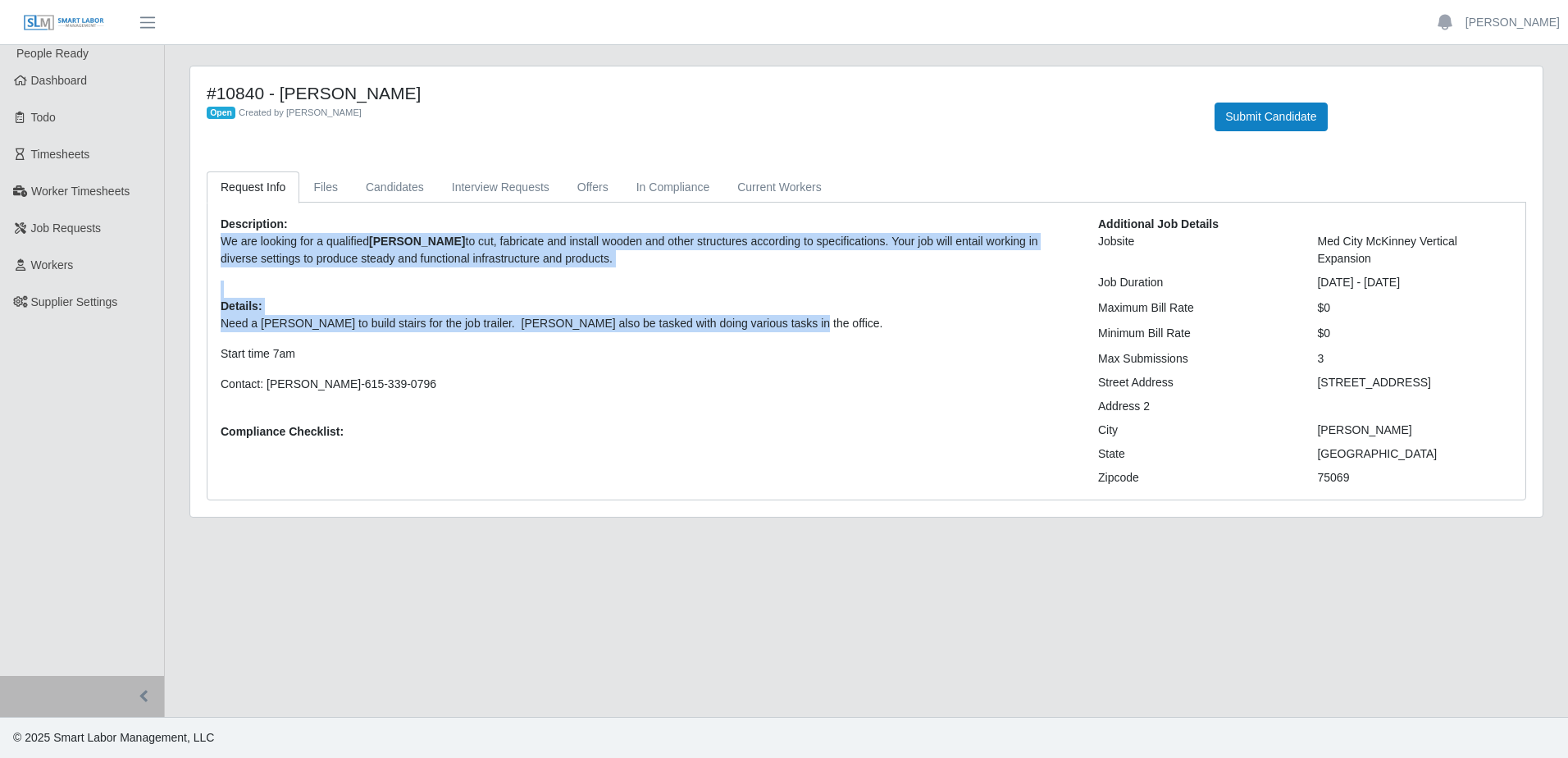
drag, startPoint x: 222, startPoint y: 240, endPoint x: 786, endPoint y: 326, distance: 570.5
click at [786, 326] on div "Description: We are looking for a qualified Carpenter to cut, fabricate and ins…" at bounding box center [647, 351] width 877 height 271
copy div "We are looking for a qualified Carpenter to cut, fabricate and install wooden a…"
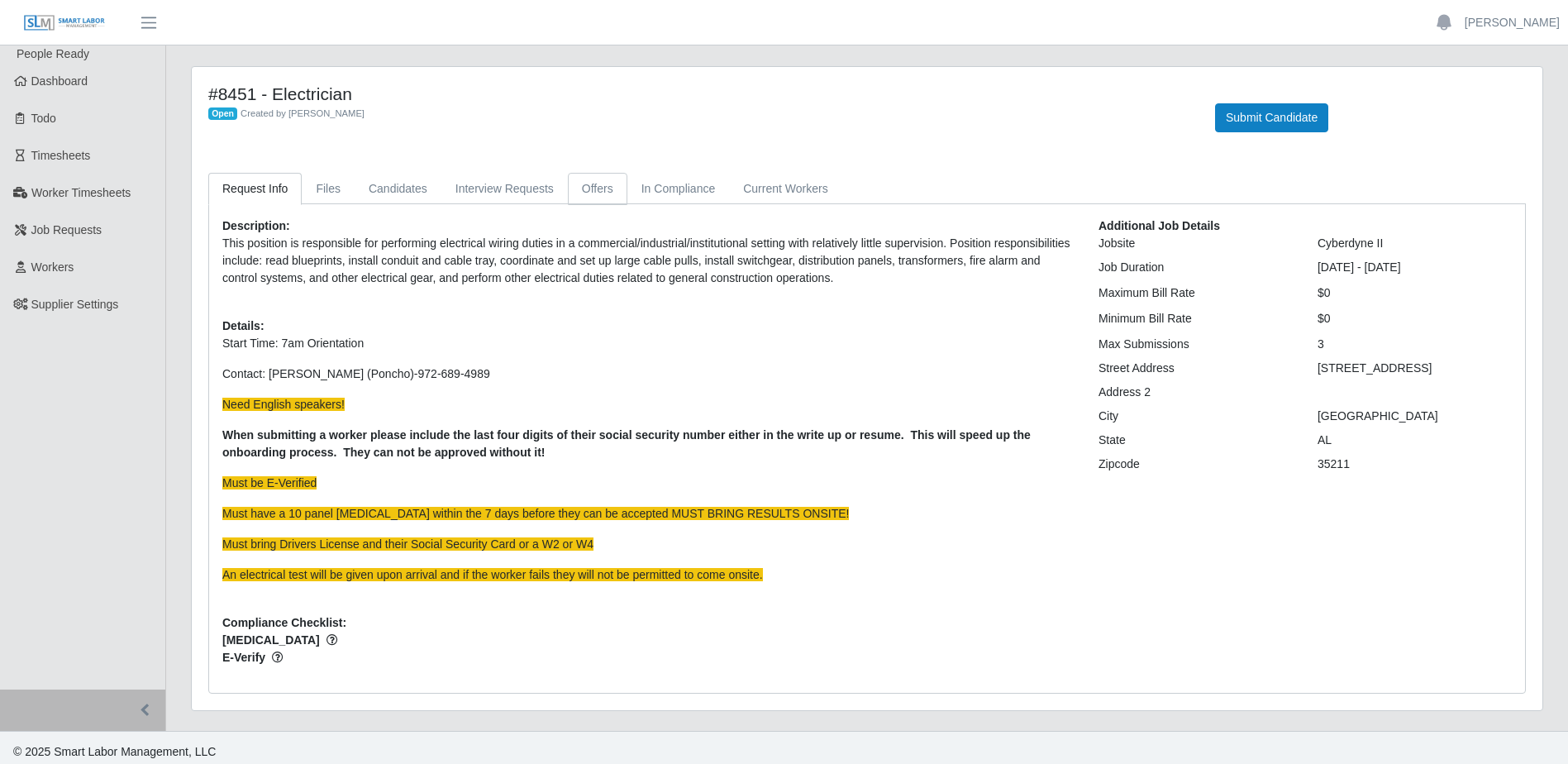
click at [576, 193] on link "Offers" at bounding box center [598, 189] width 60 height 32
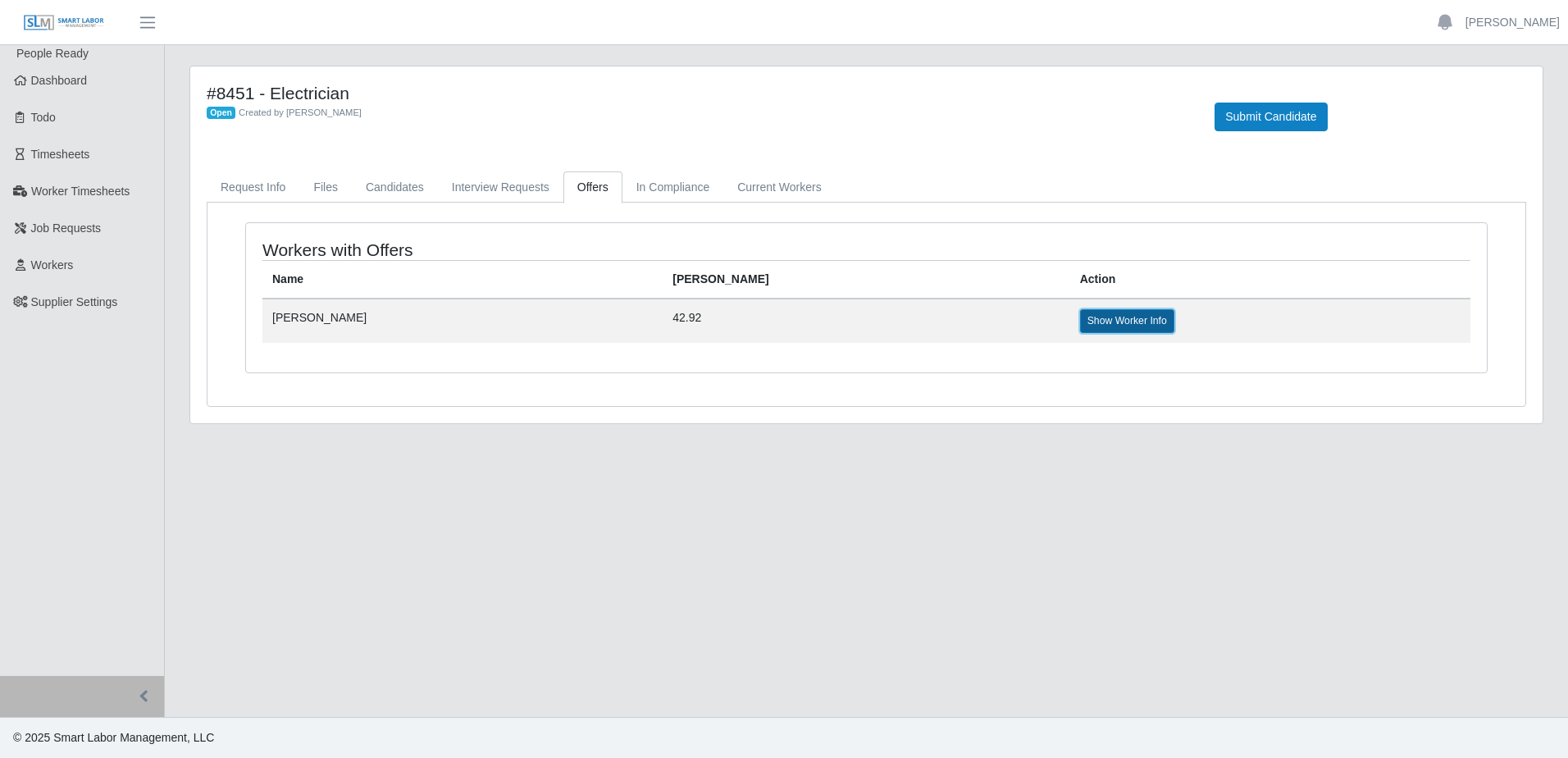
click at [1080, 319] on link "Show Worker Info" at bounding box center [1127, 321] width 94 height 23
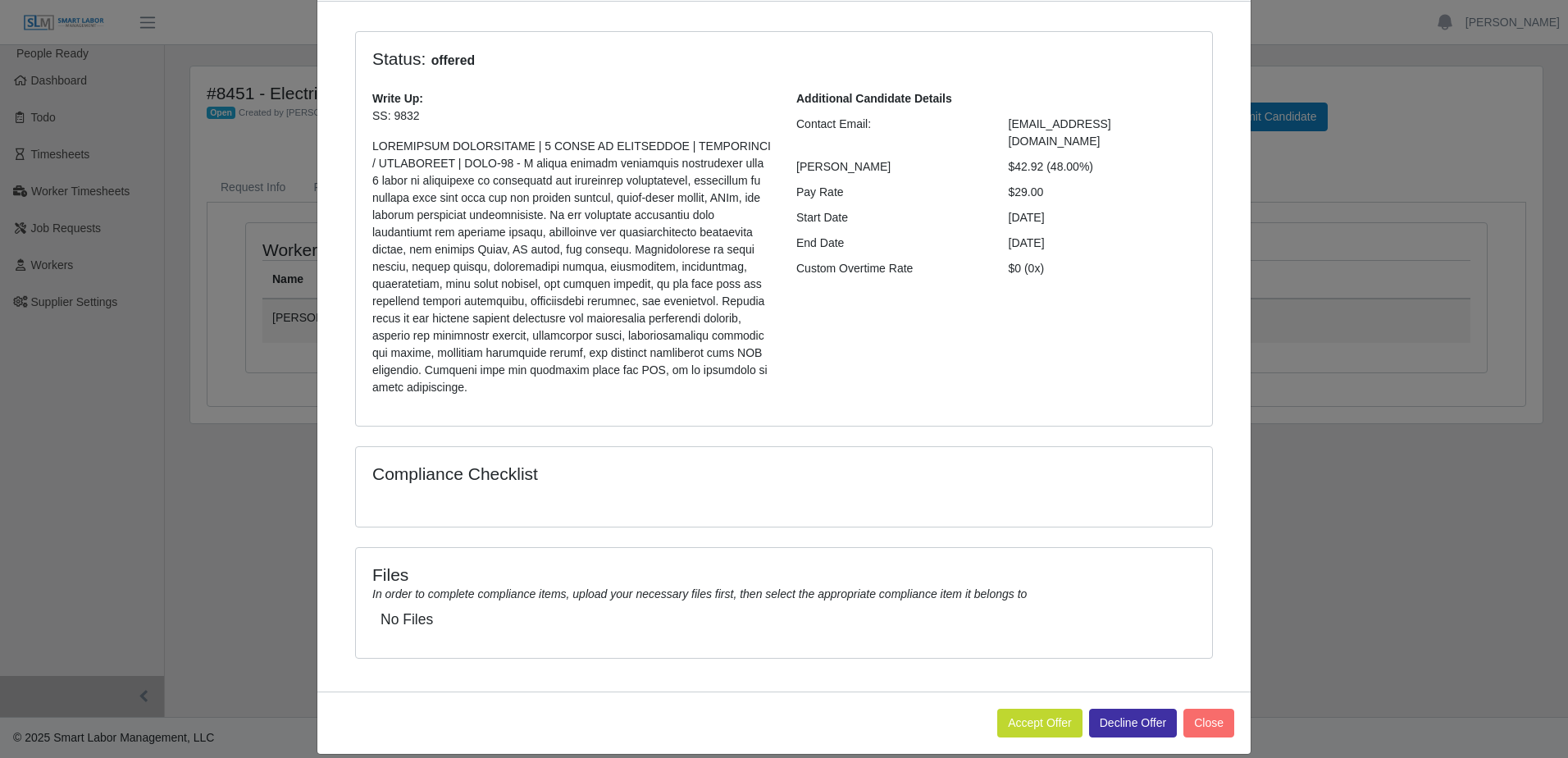
scroll to position [112, 0]
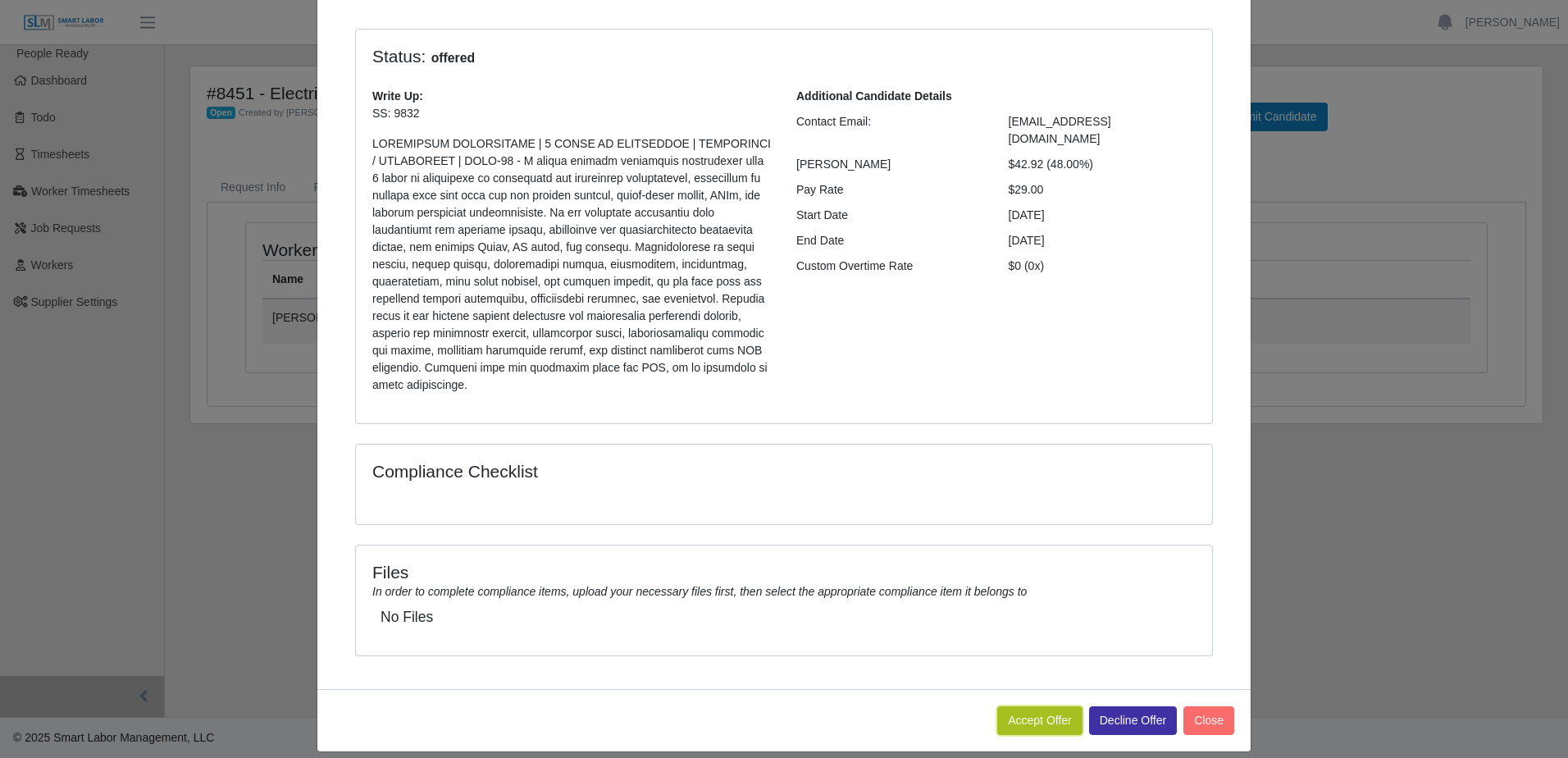
click at [1040, 706] on button "Accept Offer" at bounding box center [1040, 720] width 85 height 29
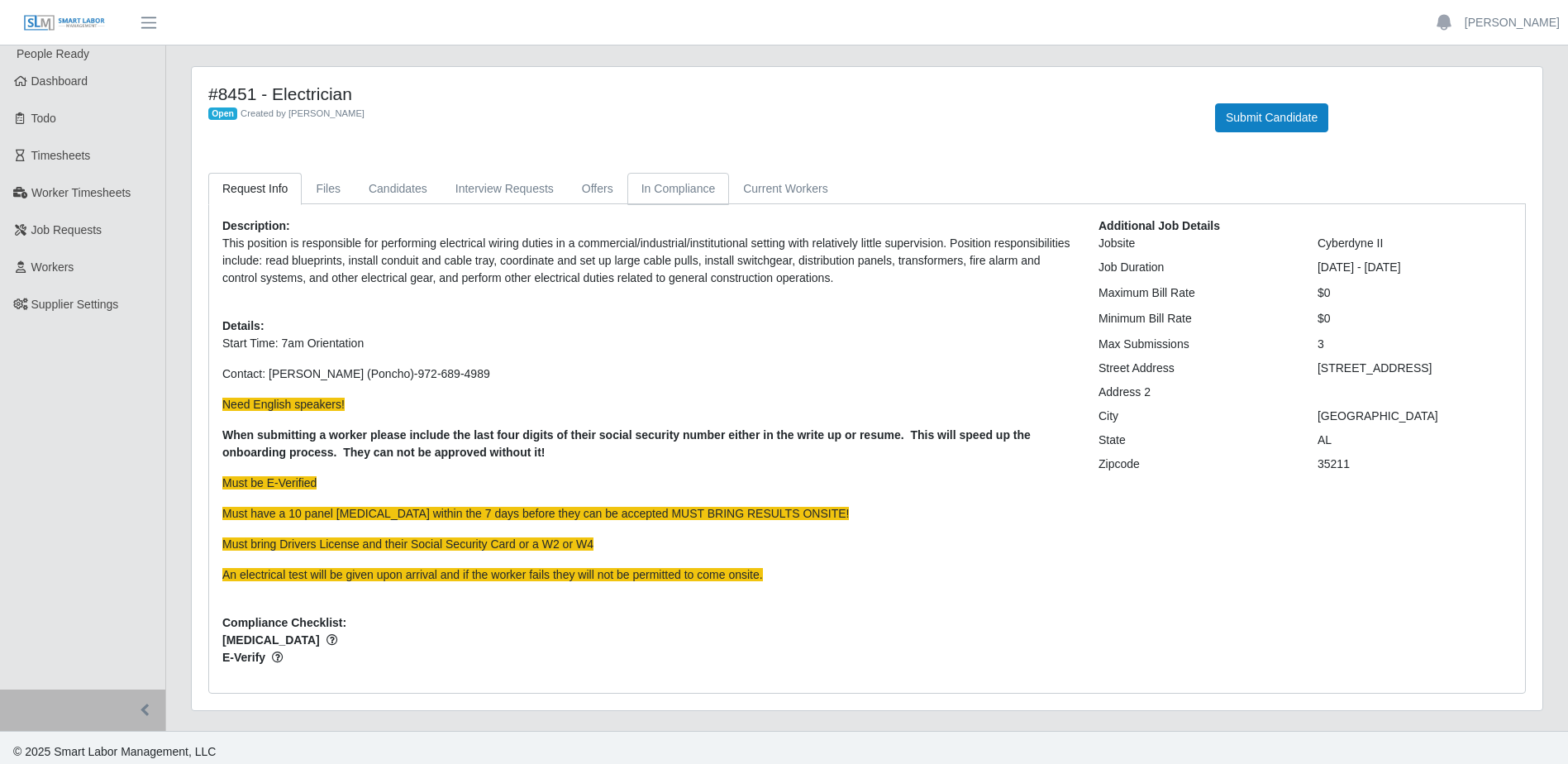
click at [659, 197] on link "In Compliance" at bounding box center [679, 189] width 103 height 32
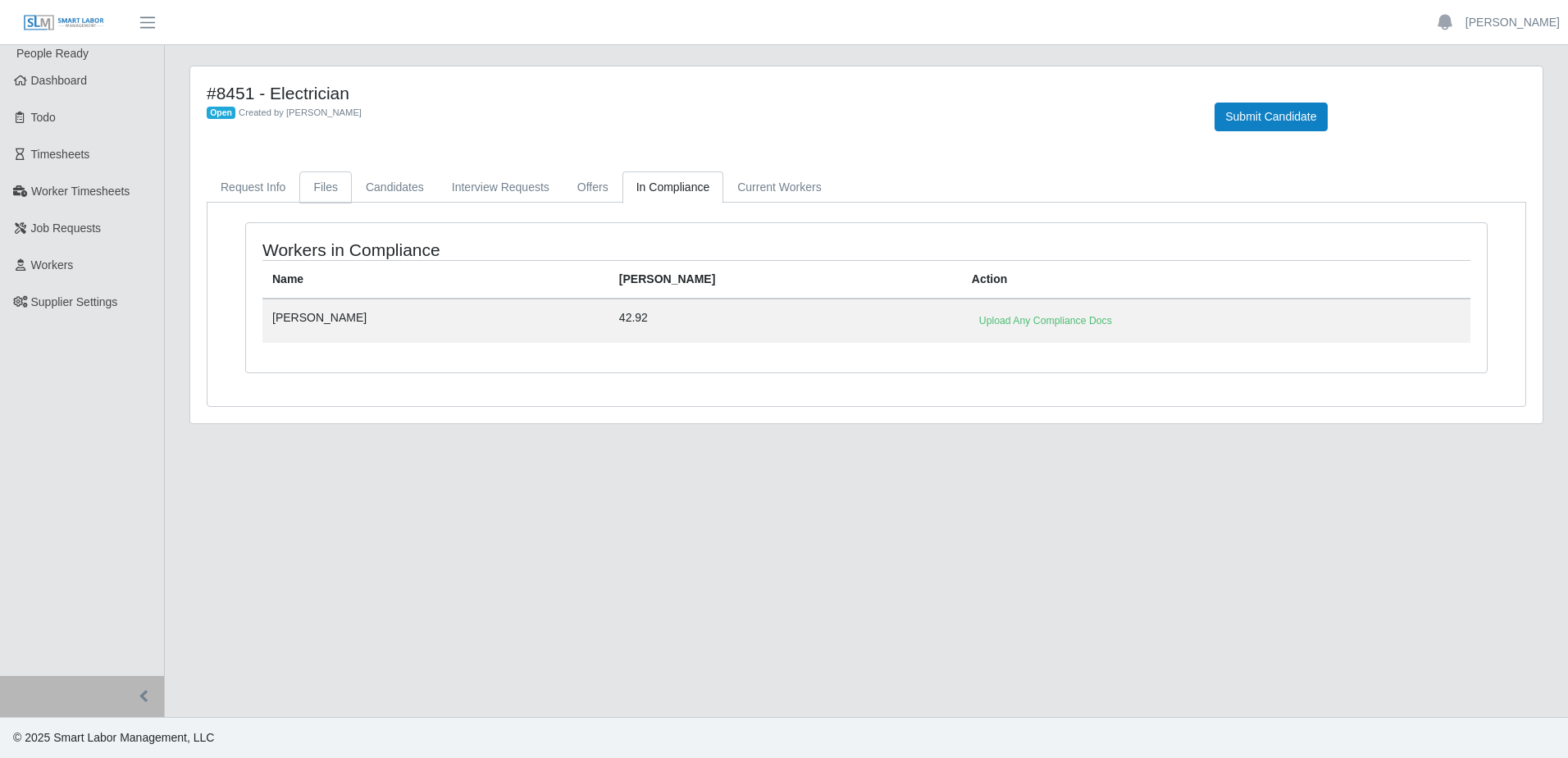
click at [318, 190] on link "Files" at bounding box center [326, 187] width 53 height 32
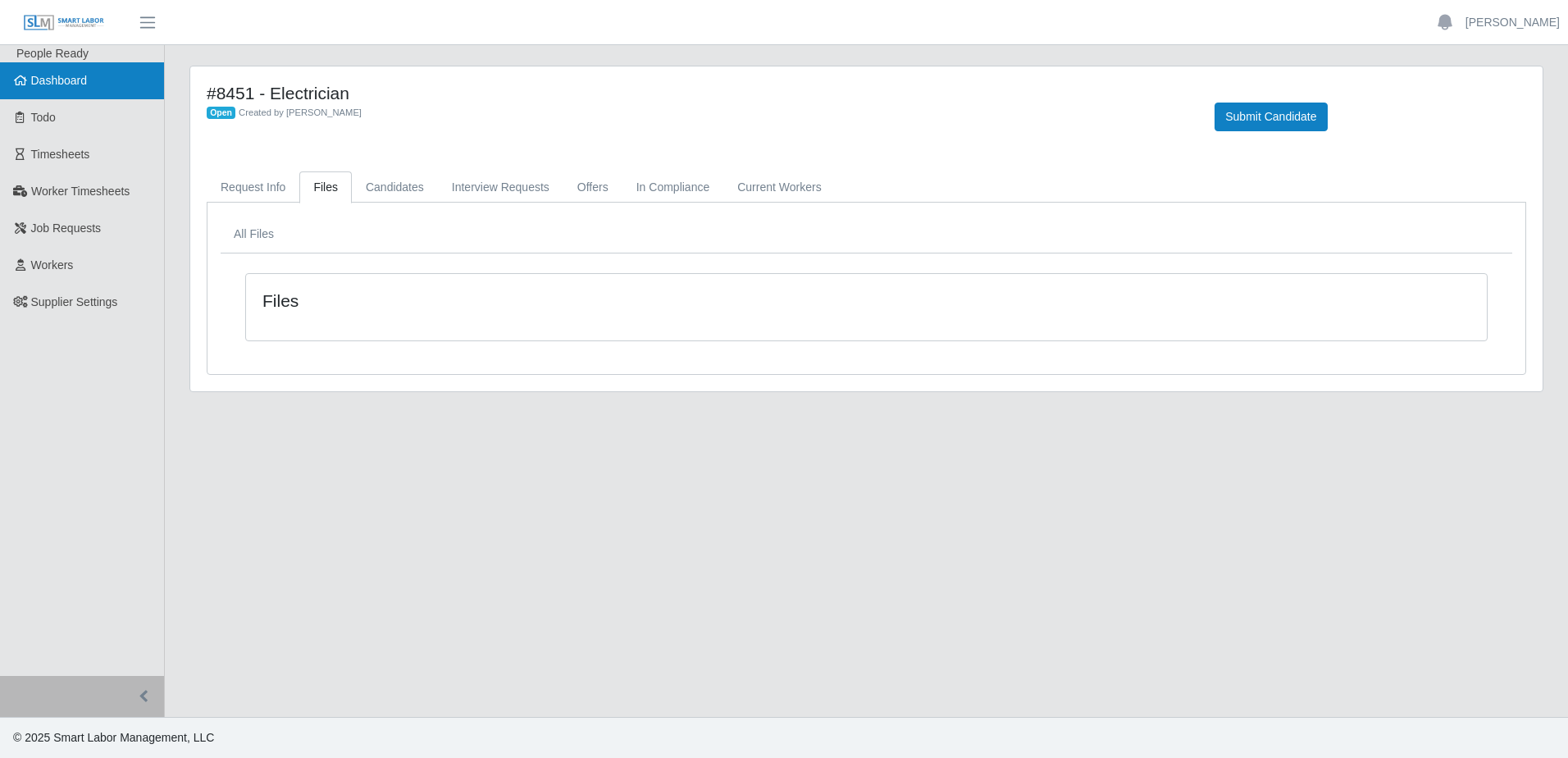
click at [75, 89] on link "Dashboard" at bounding box center [82, 80] width 164 height 37
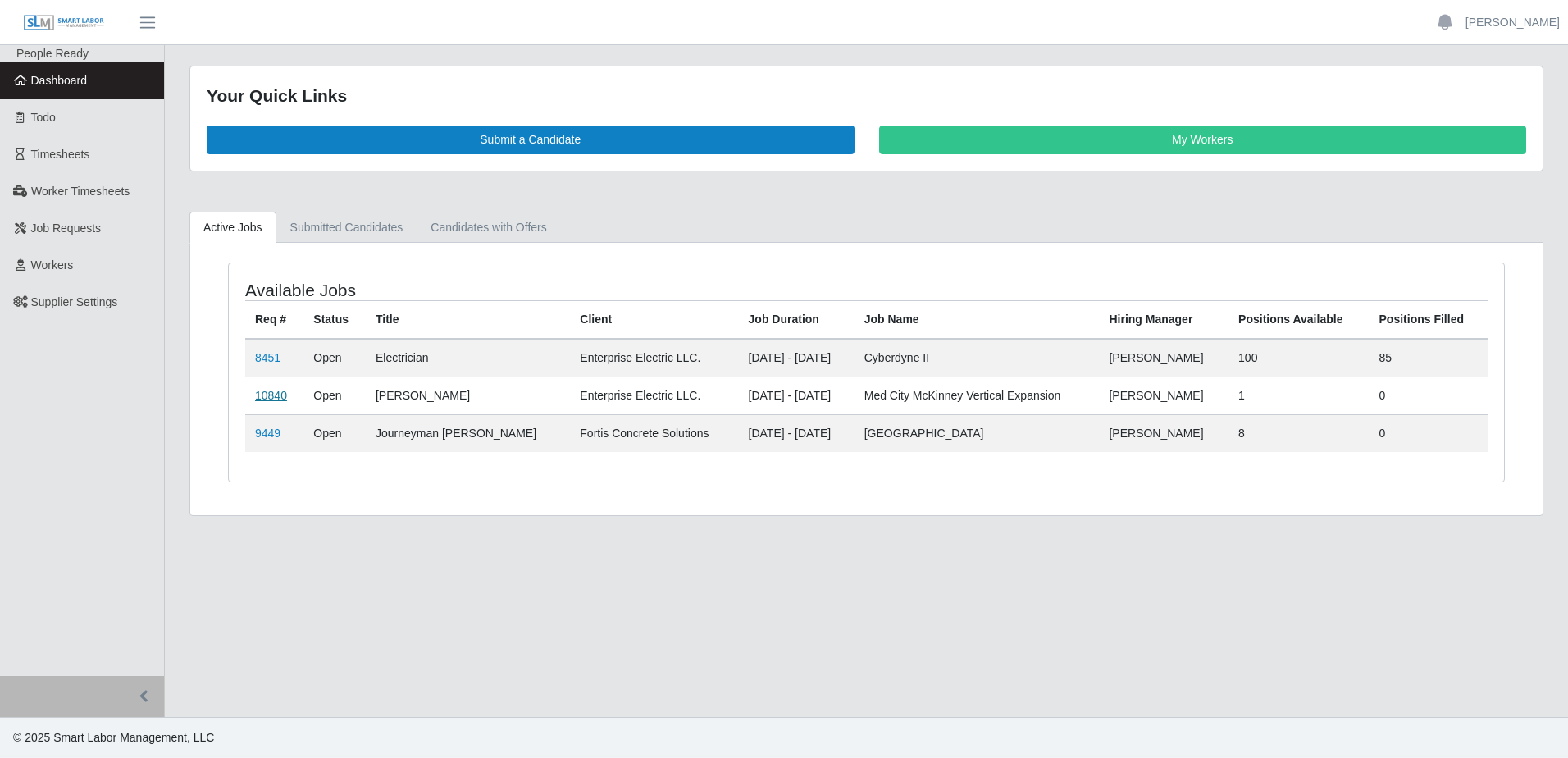
click at [271, 399] on link "10840" at bounding box center [271, 395] width 32 height 13
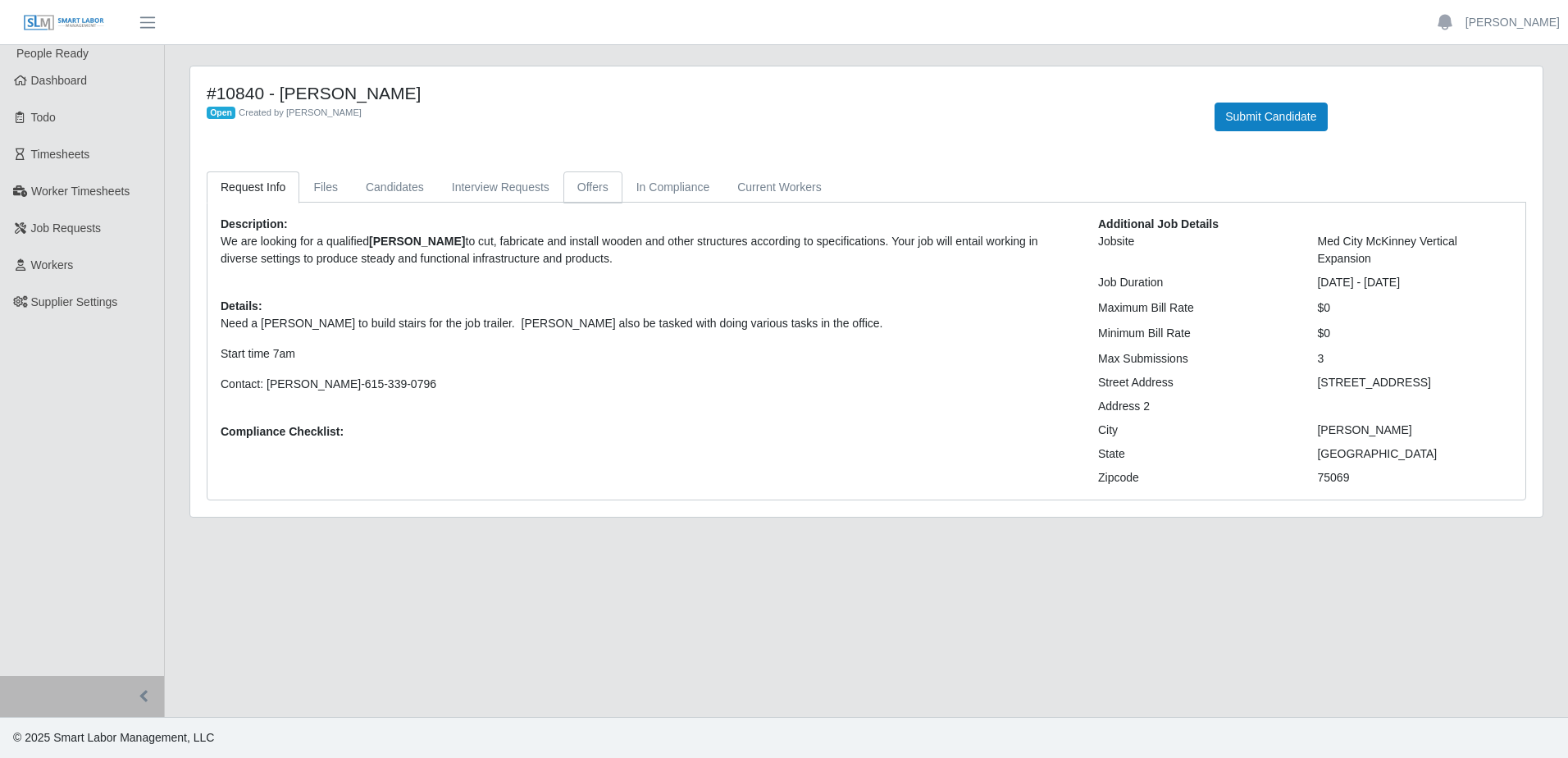
click at [569, 187] on link "Offers" at bounding box center [593, 187] width 59 height 32
